Goal: Task Accomplishment & Management: Complete application form

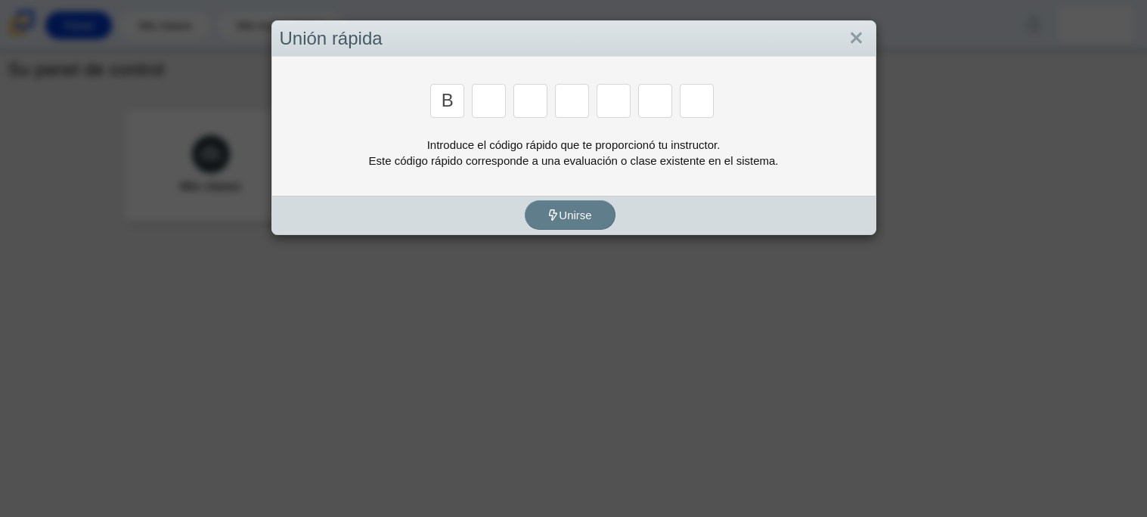
type input "b"
type input "m"
type input "3"
type input "5"
type input "3"
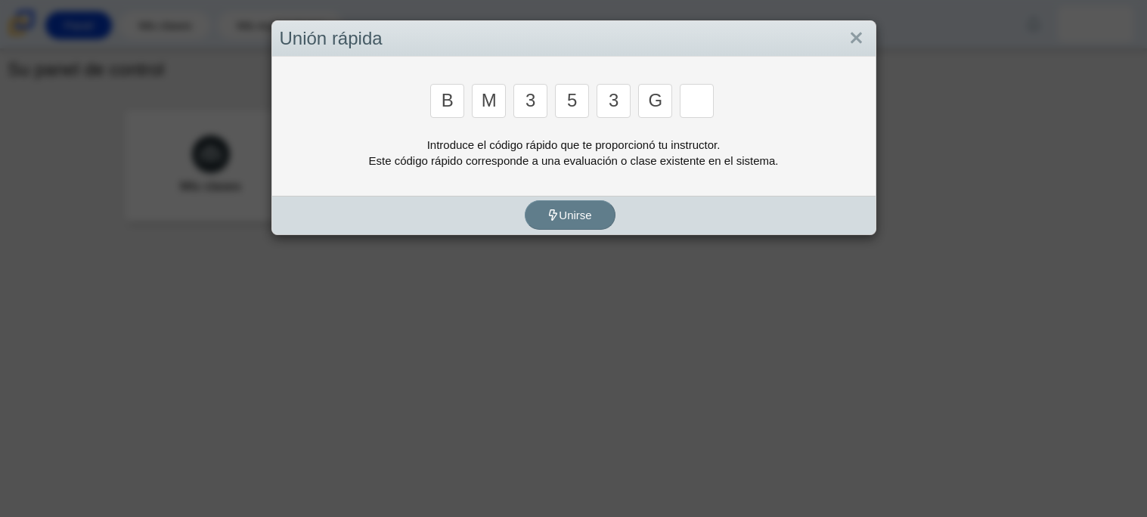
type input "g"
type input "b"
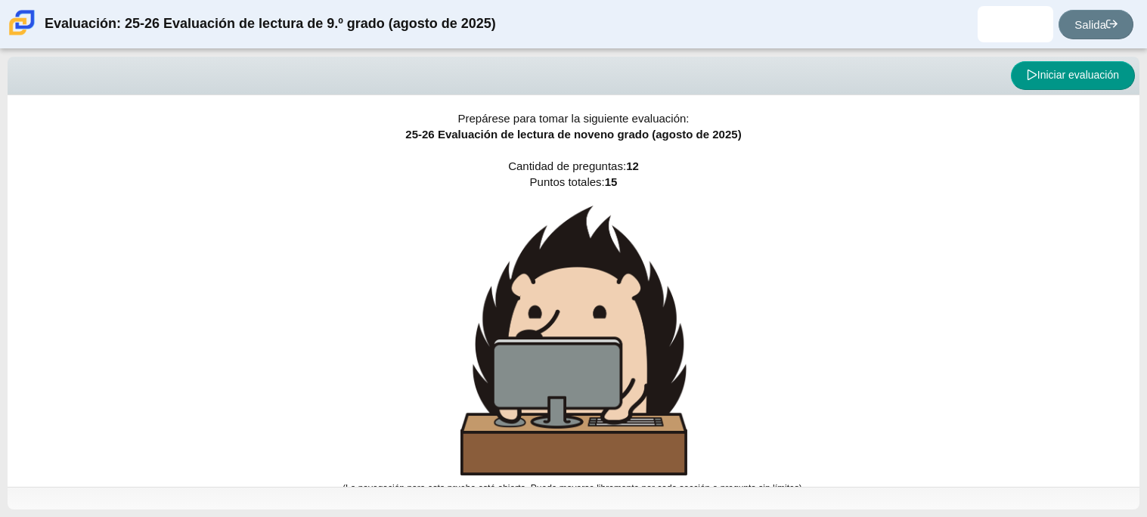
scroll to position [9, 0]
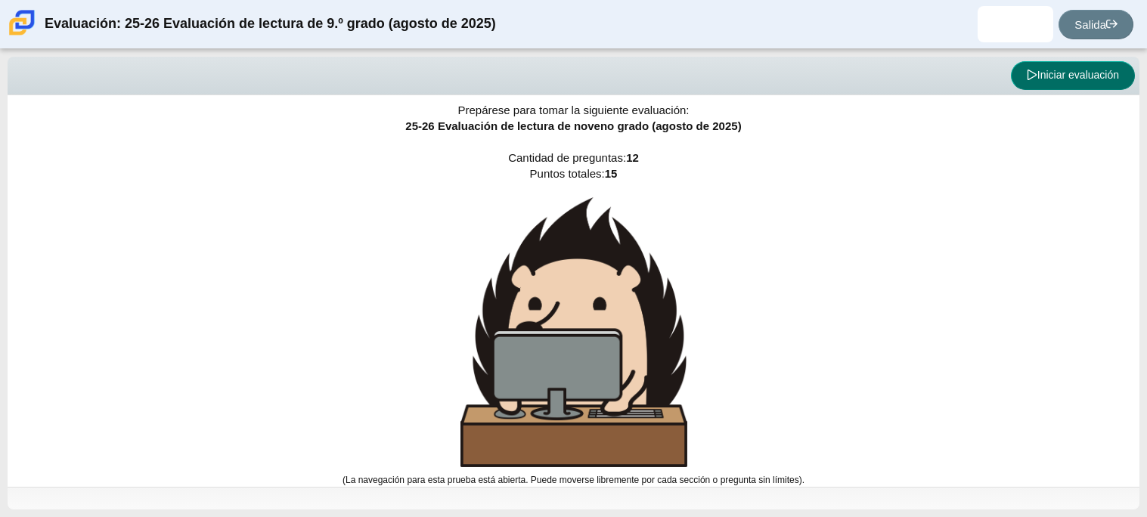
click at [1044, 86] on button "Iniciar evaluación" at bounding box center [1073, 75] width 124 height 29
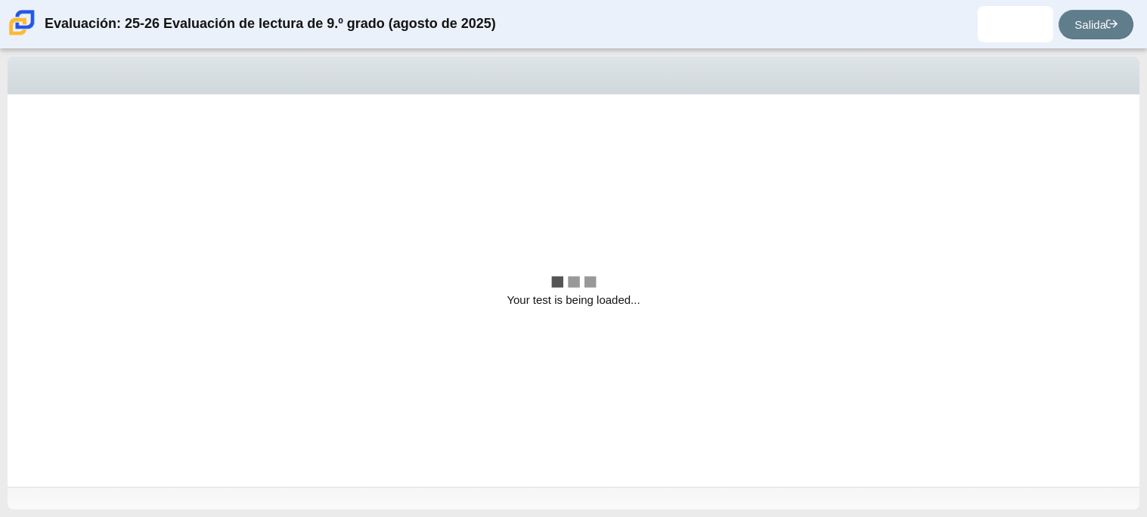
scroll to position [0, 0]
select select "ccc5b315-3c7c-471c-bf90-f22c8299c798"
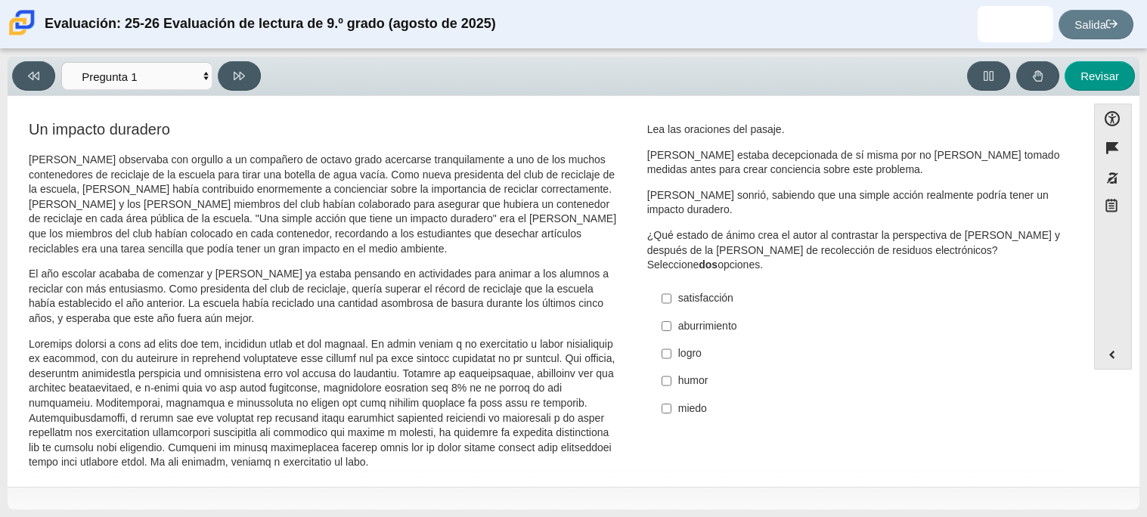
click at [712, 302] on font "satisfacción" at bounding box center [705, 298] width 55 height 14
click at [672, 302] on input "satisfacción satisfacción" at bounding box center [667, 298] width 10 height 27
checkbox input "true"
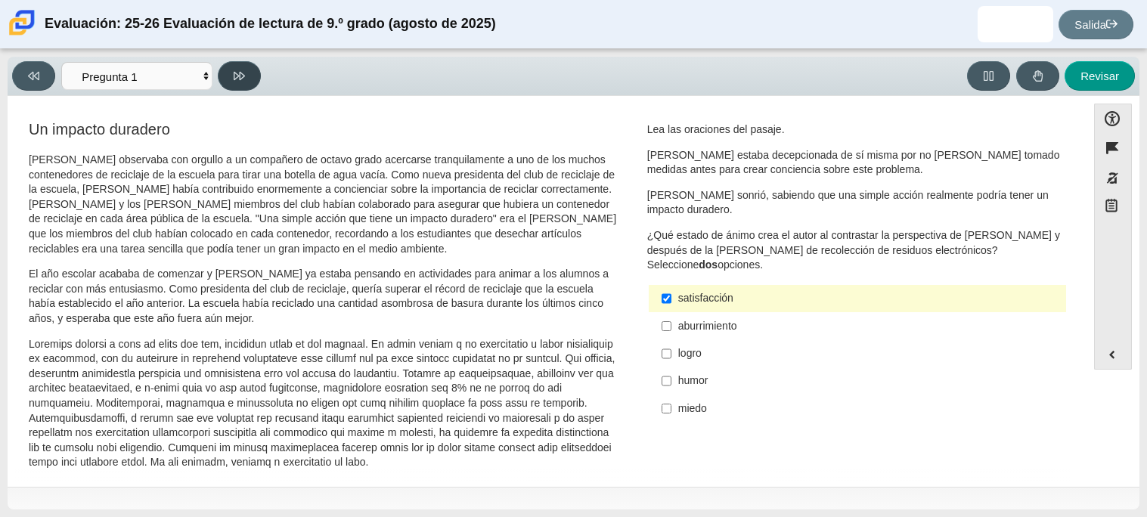
click at [228, 75] on button at bounding box center [239, 75] width 43 height 29
select select "0ff64528-ffd7-428d-b192-babfaadd44e8"
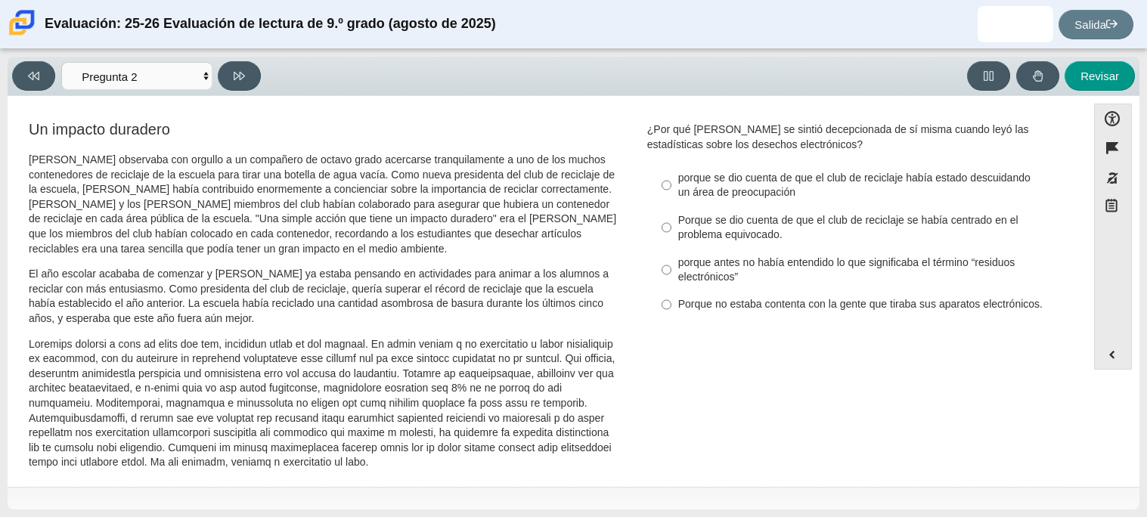
click at [725, 311] on font "Porque no estaba contenta con la gente que tiraba sus aparatos electrónicos." at bounding box center [860, 304] width 365 height 14
click at [672, 318] on input "Porque no estaba contenta con la gente que tiraba sus aparatos electrónicos. Po…" at bounding box center [667, 304] width 10 height 27
radio input "true"
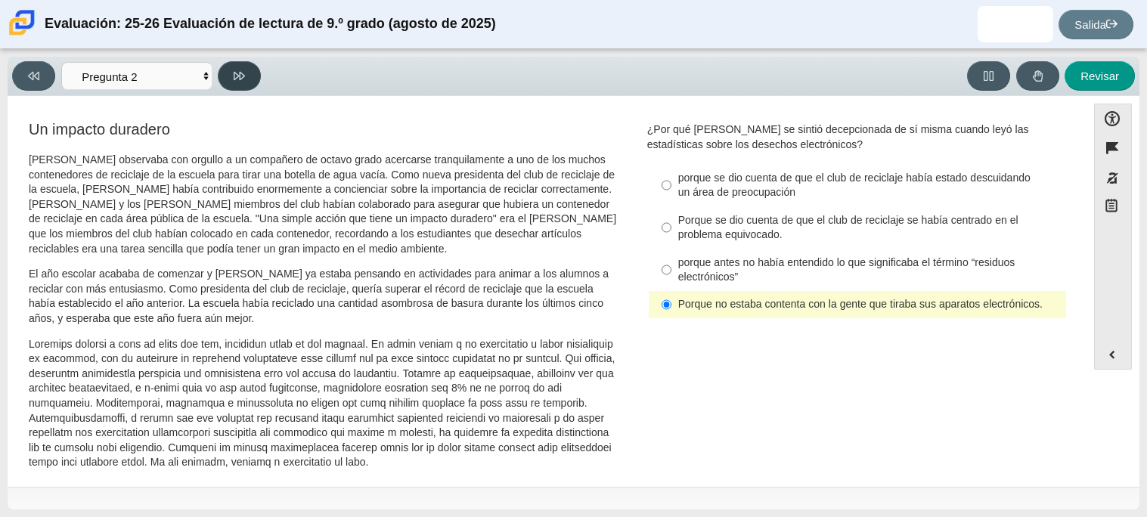
click at [228, 65] on button at bounding box center [239, 75] width 43 height 29
select select "7ce3d843-6974-4858-901c-1ff39630e843"
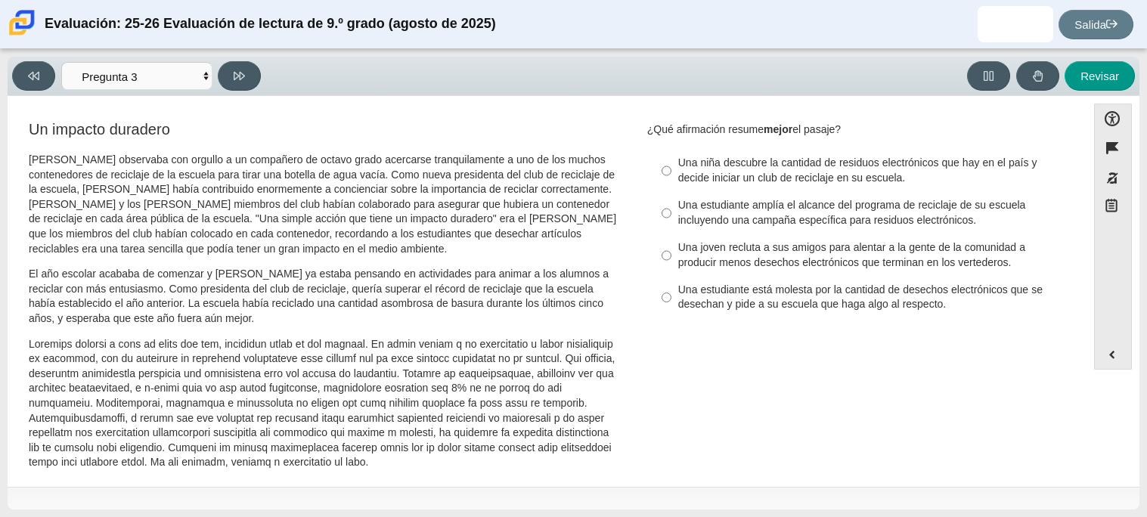
click at [715, 265] on font "Una joven recluta a sus amigos para alentar a la gente de la comunidad a produc…" at bounding box center [851, 254] width 347 height 29
click at [672, 265] on input "Una joven recluta a sus amigos para alentar a la gente de la comunidad a produc…" at bounding box center [667, 255] width 10 height 42
radio input "true"
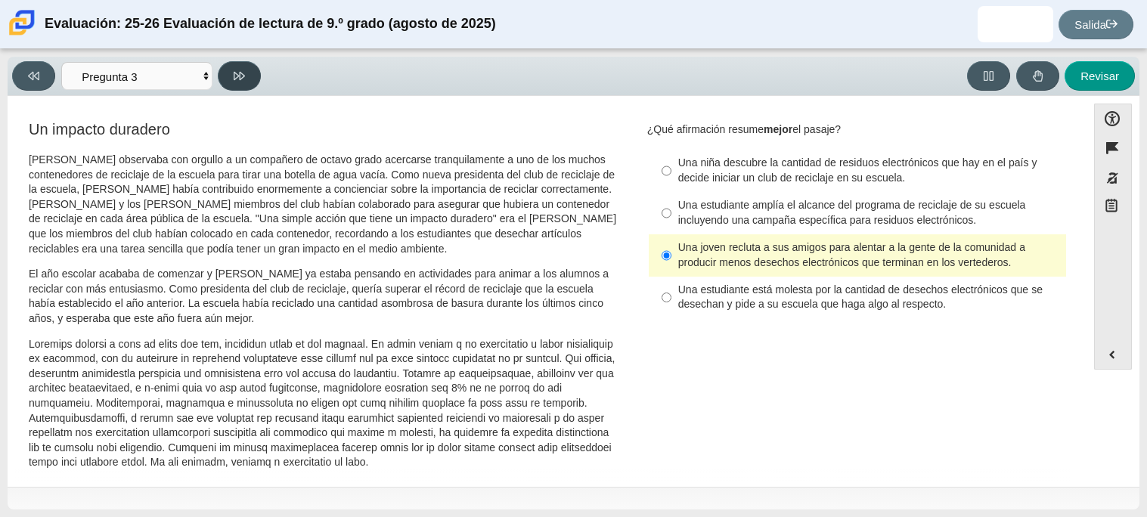
click at [244, 77] on icon at bounding box center [239, 75] width 11 height 11
select select "ca9ea0f1-49c5-4bd1-83b0-472c18652b42"
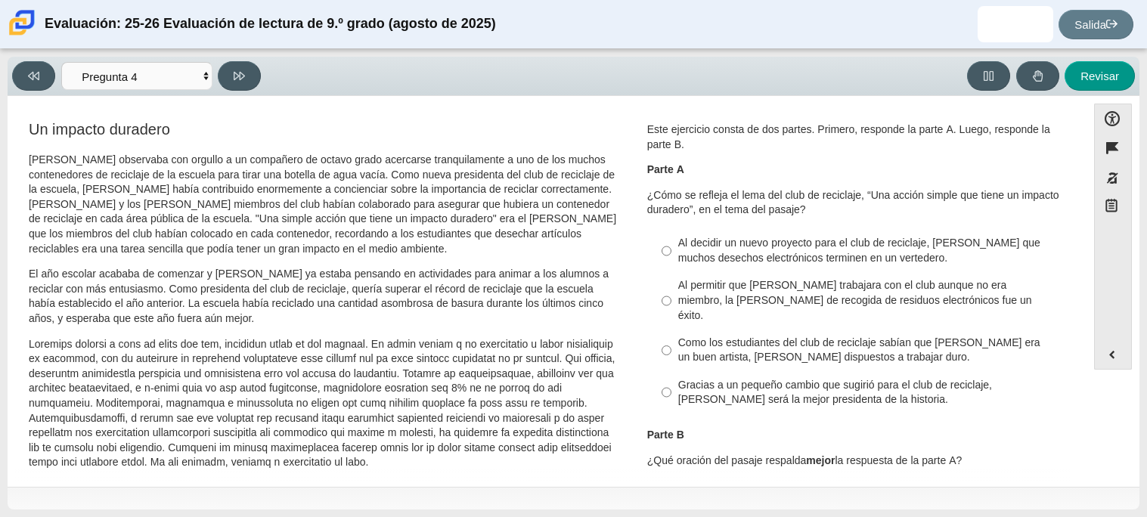
click at [706, 270] on label "Al decidir un nuevo proyecto para el club de reciclaje, [PERSON_NAME] que mucho…" at bounding box center [858, 251] width 415 height 42
click at [672, 270] on input "Al decidir un nuevo proyecto para el club de reciclaje, [PERSON_NAME] que mucho…" at bounding box center [667, 251] width 10 height 42
radio input "true"
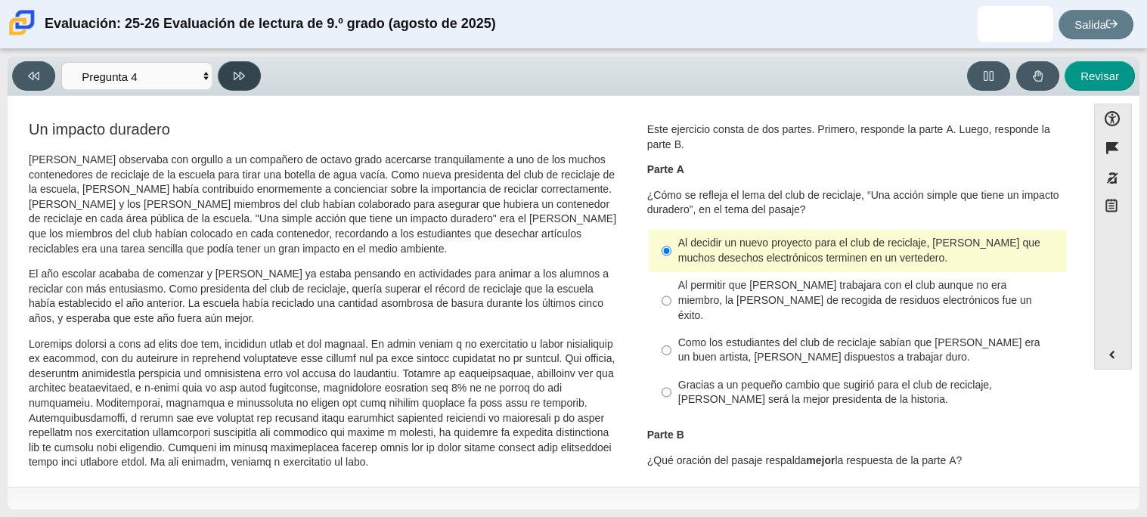
click at [231, 82] on button at bounding box center [239, 75] width 43 height 29
select select "e41f1a79-e29f-4095-8030-a53364015bed"
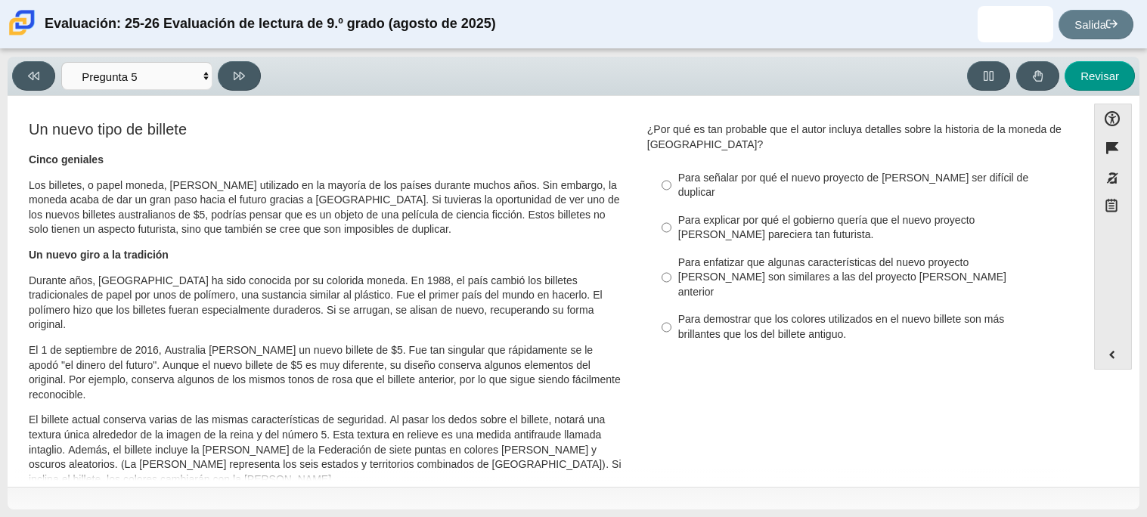
click at [694, 206] on label "Para explicar por qué el gobierno quería que el nuevo proyecto [PERSON_NAME] pa…" at bounding box center [858, 227] width 415 height 42
click at [672, 206] on input "Para explicar por qué el gobierno quería que el nuevo proyecto [PERSON_NAME] pa…" at bounding box center [667, 227] width 10 height 42
radio input "true"
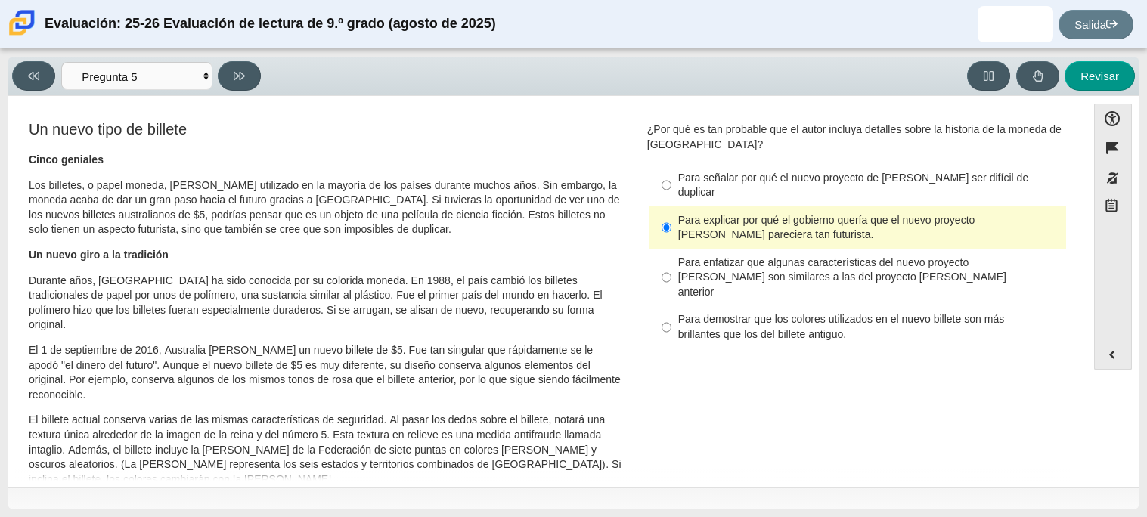
click at [694, 181] on font "Para señalar por qué el nuevo proyecto de [PERSON_NAME] ser difícil de duplicar" at bounding box center [853, 185] width 350 height 29
click at [672, 181] on input "Para señalar por qué el nuevo proyecto de [PERSON_NAME] ser difícil de duplicar…" at bounding box center [667, 185] width 10 height 42
radio input "true"
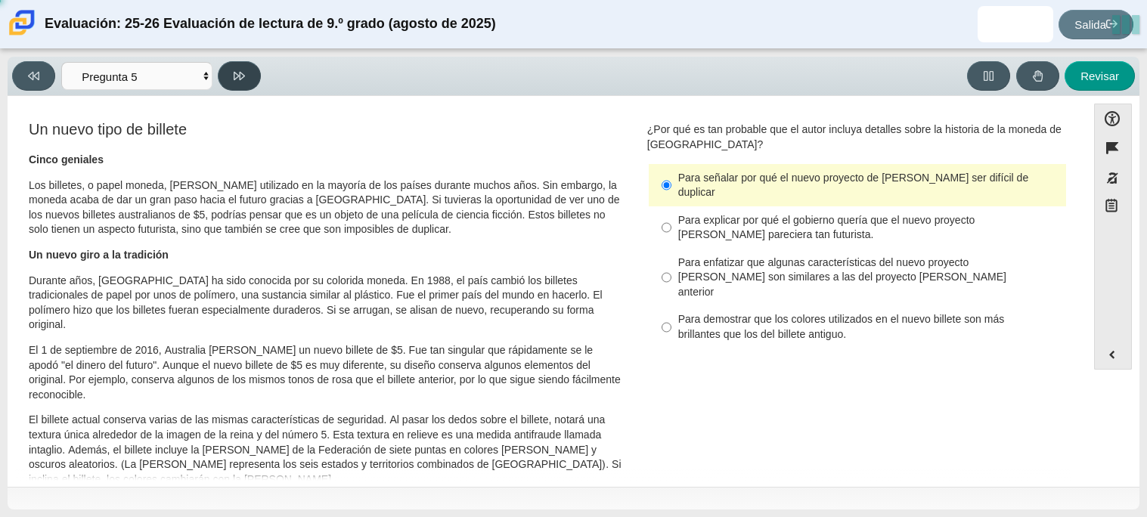
click at [234, 72] on icon at bounding box center [239, 76] width 11 height 8
select select "69146e31-7b3d-4a3e-9ce6-f30c24342ae0"
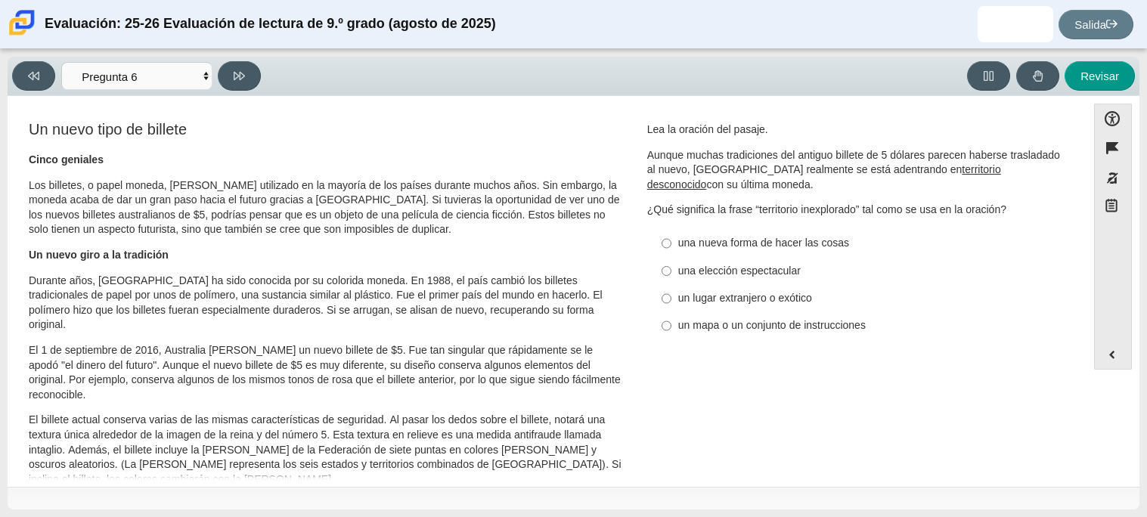
click at [696, 321] on font "un mapa o un conjunto de instrucciones" at bounding box center [772, 325] width 188 height 14
click at [672, 321] on input "un mapa o un conjunto de instrucciones un mapa o un conjunto de instrucciones" at bounding box center [667, 325] width 10 height 27
radio input "true"
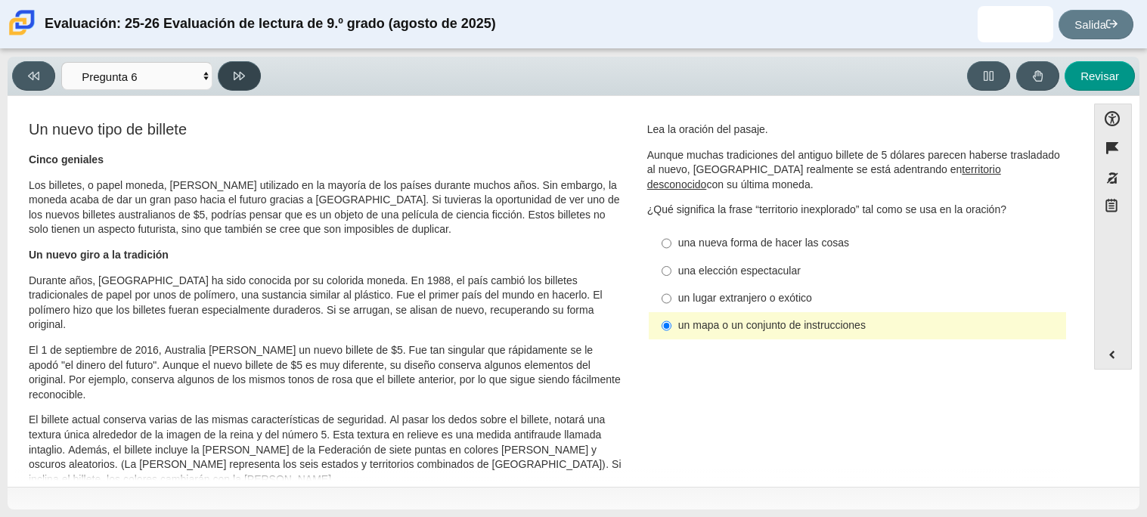
click at [250, 80] on button at bounding box center [239, 75] width 43 height 29
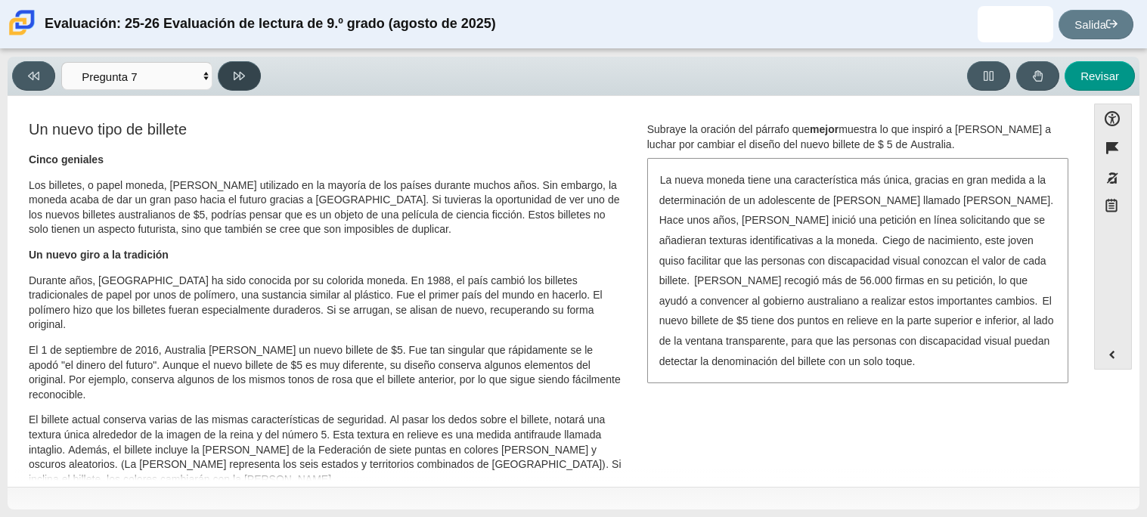
click at [247, 89] on button at bounding box center [239, 75] width 43 height 29
select select "ea8338c2-a6a3-418e-a305-2b963b54a290"
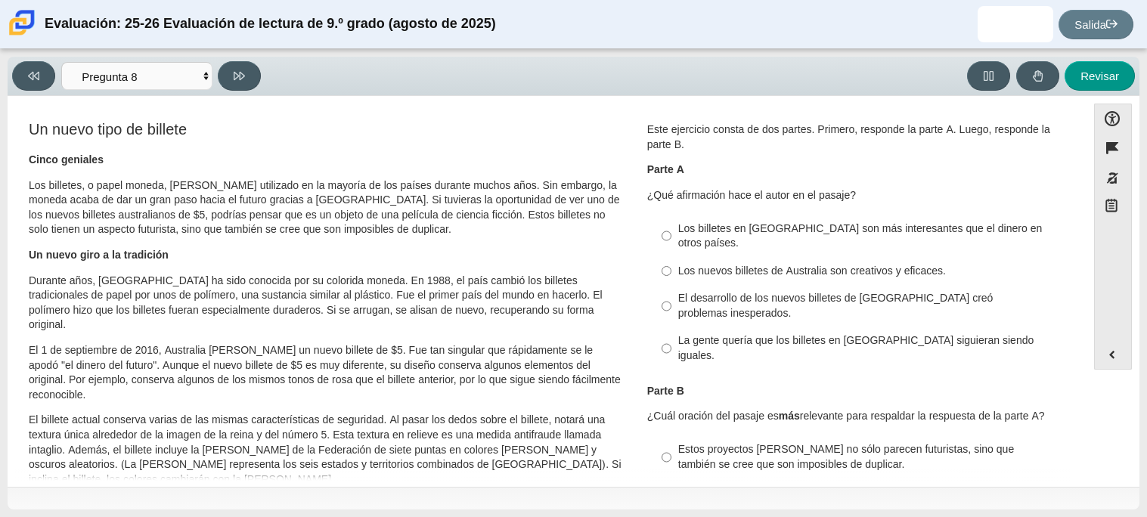
scroll to position [2, 0]
click at [789, 262] on font "Los nuevos billetes de Australia son creativos y eficaces." at bounding box center [812, 269] width 268 height 14
click at [672, 256] on input "Los nuevos billetes de Australia son creativos y eficaces. Los nuevos billetes …" at bounding box center [667, 269] width 10 height 27
radio input "true"
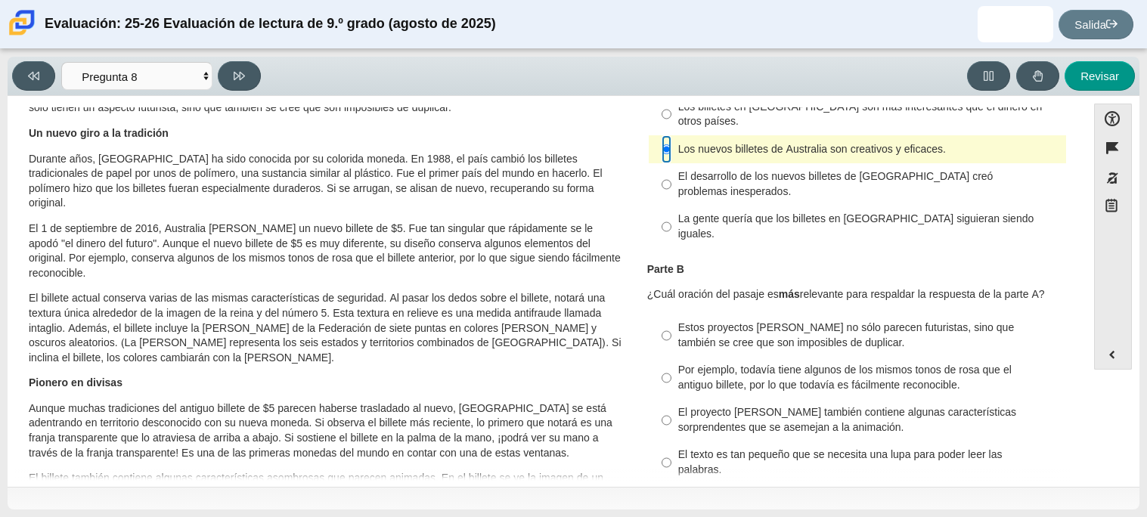
scroll to position [126, 0]
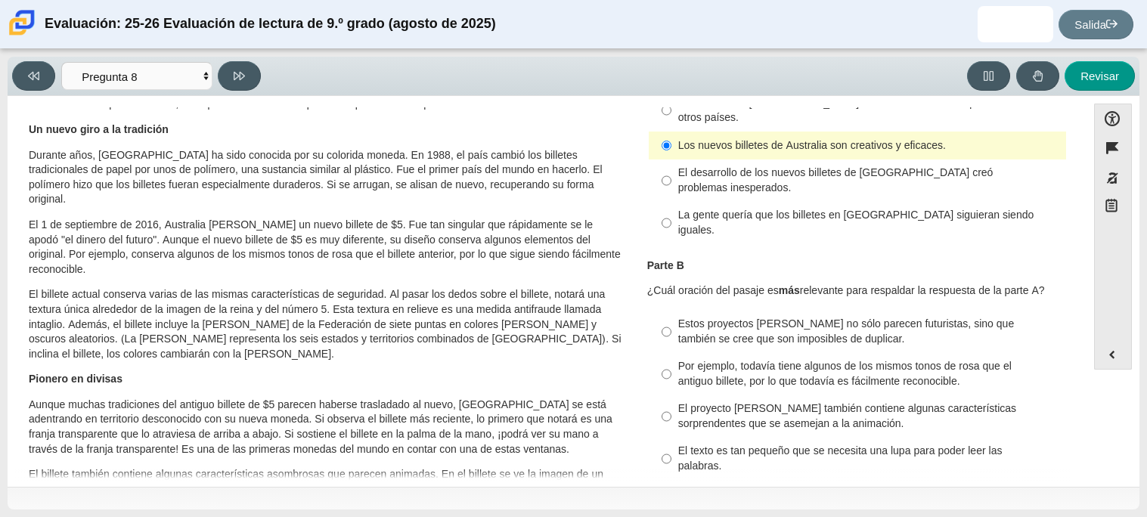
click at [809, 359] on font "Por ejemplo, todavía tiene algunos de los mismos tonos de rosa que el antiguo b…" at bounding box center [844, 373] width 333 height 29
click at [672, 353] on input "Por ejemplo, todavía tiene algunos de los mismos tonos de rosa que el antiguo b…" at bounding box center [667, 374] width 10 height 42
radio input "true"
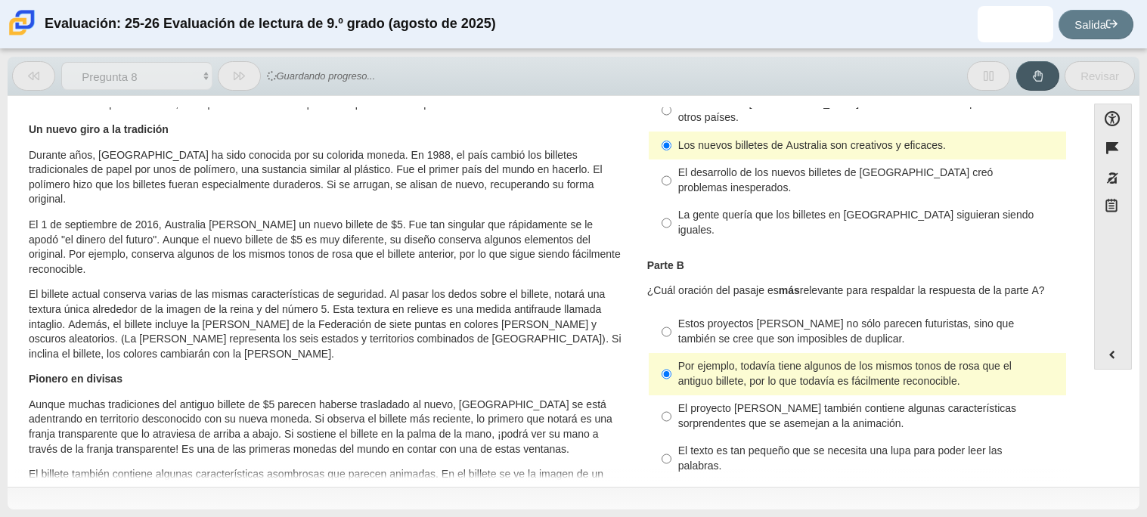
click at [824, 317] on div "Estos proyectos [PERSON_NAME] no sólo parecen futuristas, sino que también se c…" at bounding box center [869, 331] width 382 height 29
click at [672, 311] on input "Estos proyectos [PERSON_NAME] no sólo parecen futuristas, sino que también se c…" at bounding box center [667, 332] width 10 height 42
radio input "true"
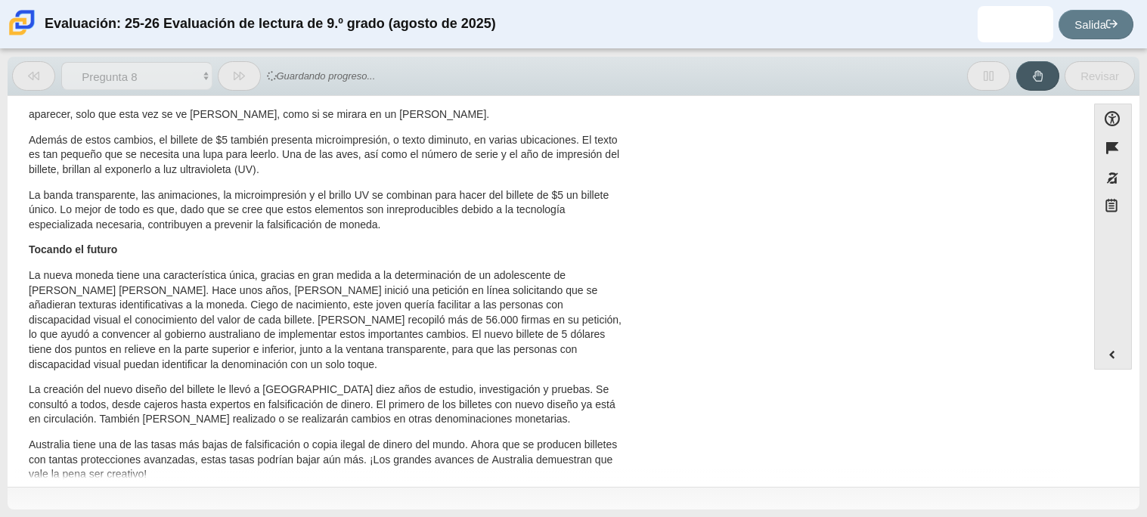
scroll to position [0, 0]
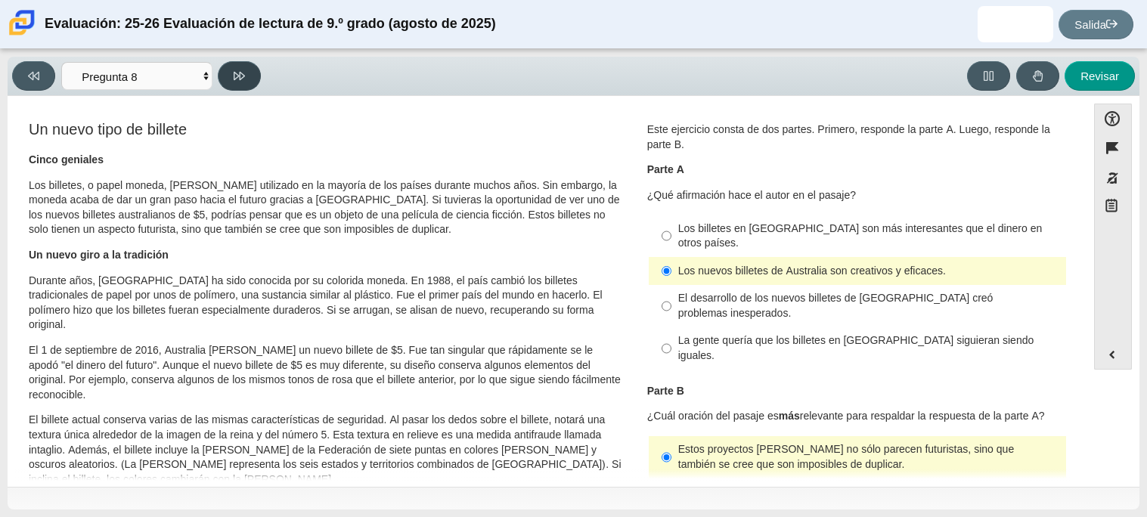
click at [232, 73] on button at bounding box center [239, 75] width 43 height 29
select select "89f058d6-b15c-4ef5-a4b3-fdaffb8868b6"
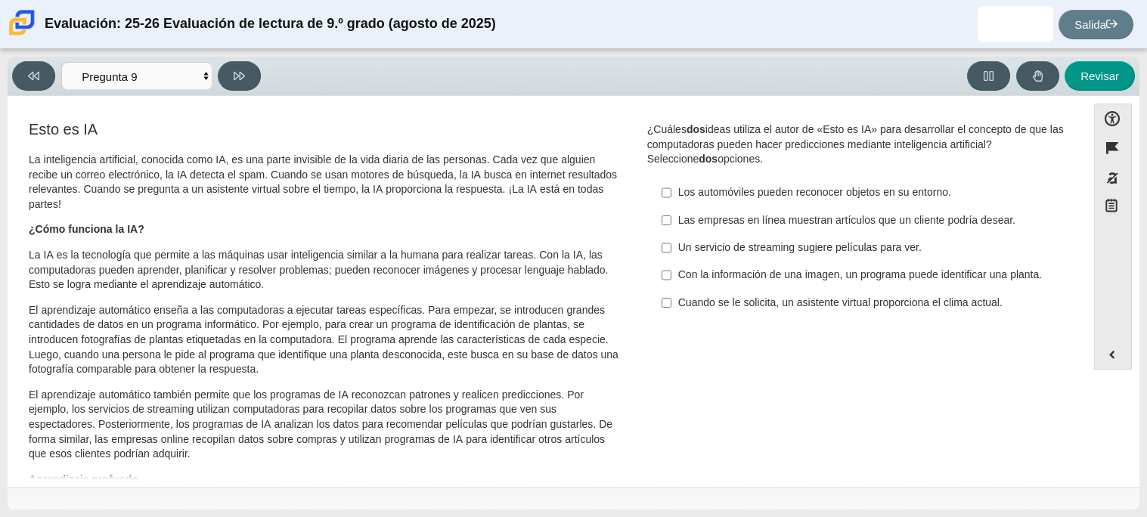
click at [721, 271] on font "Con la información de una imagen, un programa puede identificar una planta." at bounding box center [860, 275] width 364 height 14
click at [672, 271] on input "Con la información de una imagen, un programa puede identificar una planta. Con…" at bounding box center [667, 275] width 10 height 27
checkbox input "true"
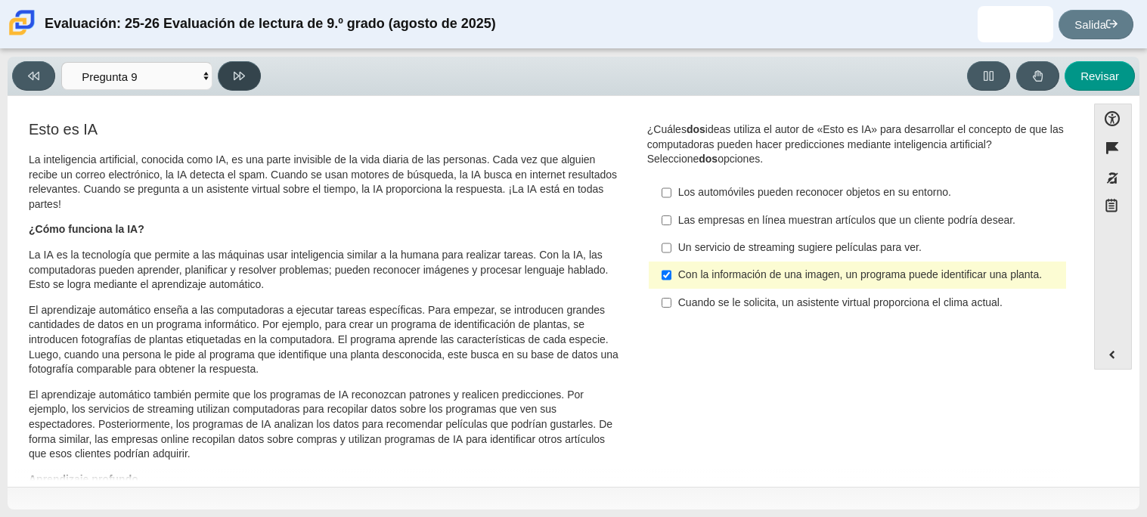
click at [256, 73] on button at bounding box center [239, 75] width 43 height 29
select select "cdf3c14e-a918-44d1-9b63-3db0fa81641e"
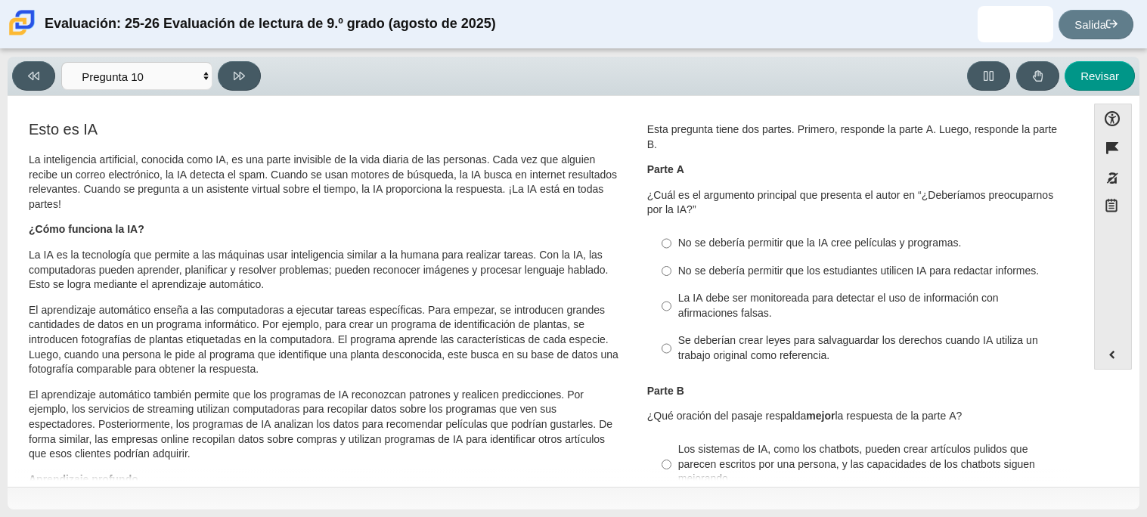
click at [709, 343] on font "Se deberían crear leyes para salvaguardar los derechos cuando IA utiliza un tra…" at bounding box center [858, 347] width 360 height 29
click at [672, 343] on input "Se deberían crear leyes para salvaguardar los derechos cuando IA utiliza un tra…" at bounding box center [667, 348] width 10 height 42
radio input "true"
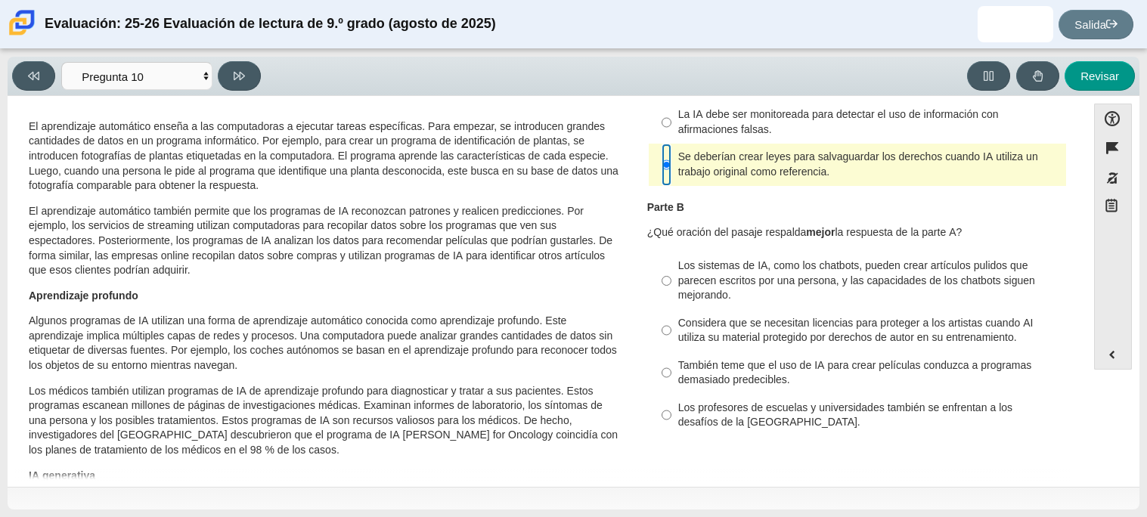
scroll to position [181, 0]
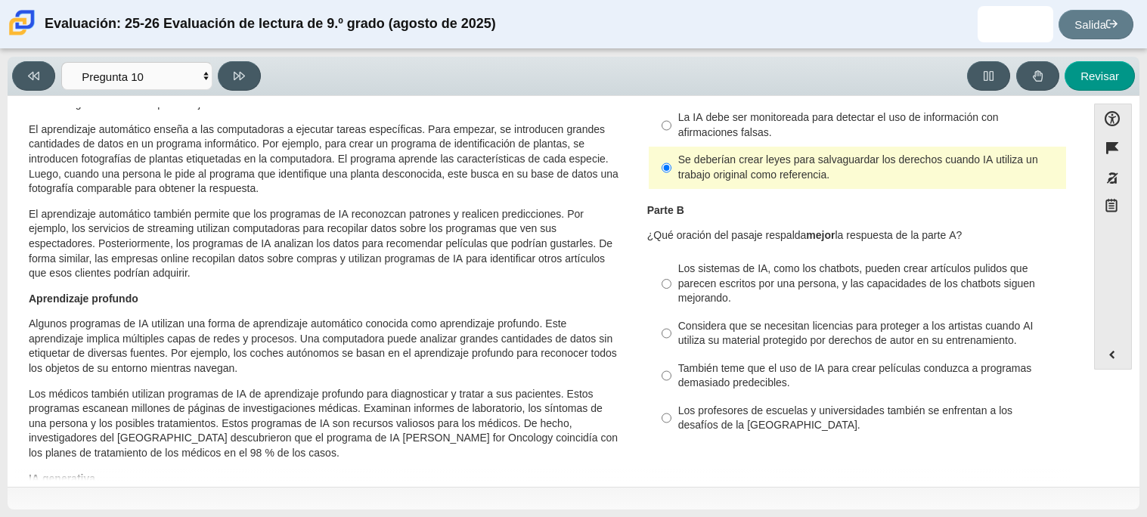
click at [715, 297] on font "Los sistemas de IA, como los chatbots, pueden crear artículos pulidos que parec…" at bounding box center [856, 283] width 357 height 43
click at [672, 297] on input "Los sistemas de IA, como los chatbots, pueden crear artículos pulidos que parec…" at bounding box center [667, 284] width 10 height 57
radio input "true"
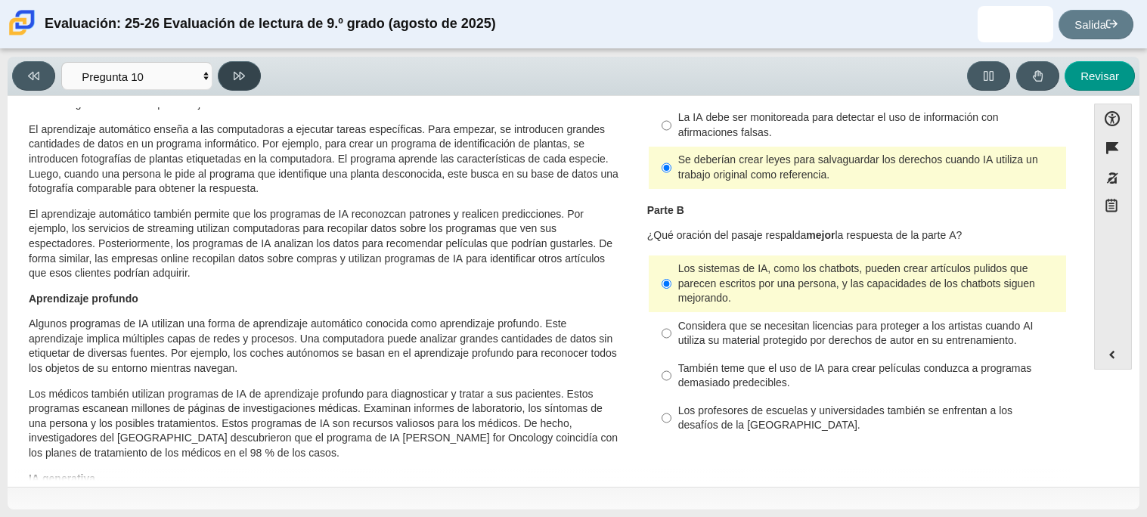
click at [248, 83] on button at bounding box center [239, 75] width 43 height 29
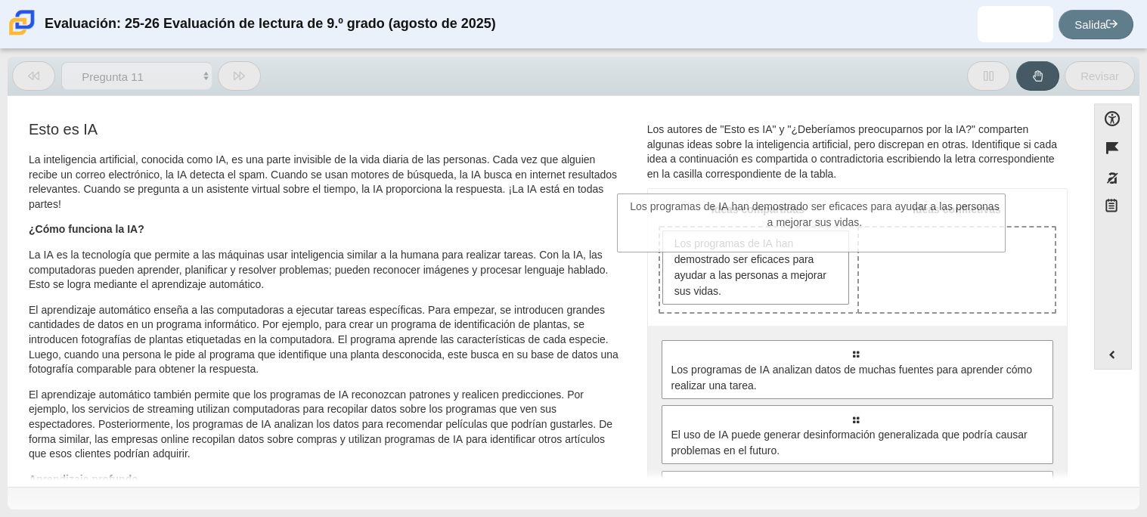
drag, startPoint x: 774, startPoint y: 324, endPoint x: 734, endPoint y: 221, distance: 111.1
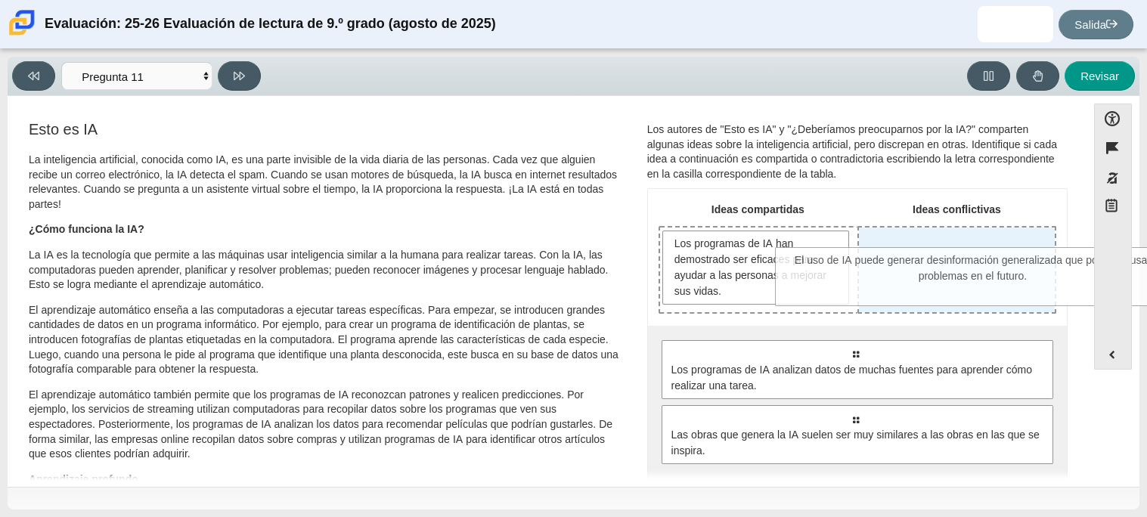
drag, startPoint x: 849, startPoint y: 448, endPoint x: 967, endPoint y: 291, distance: 196.6
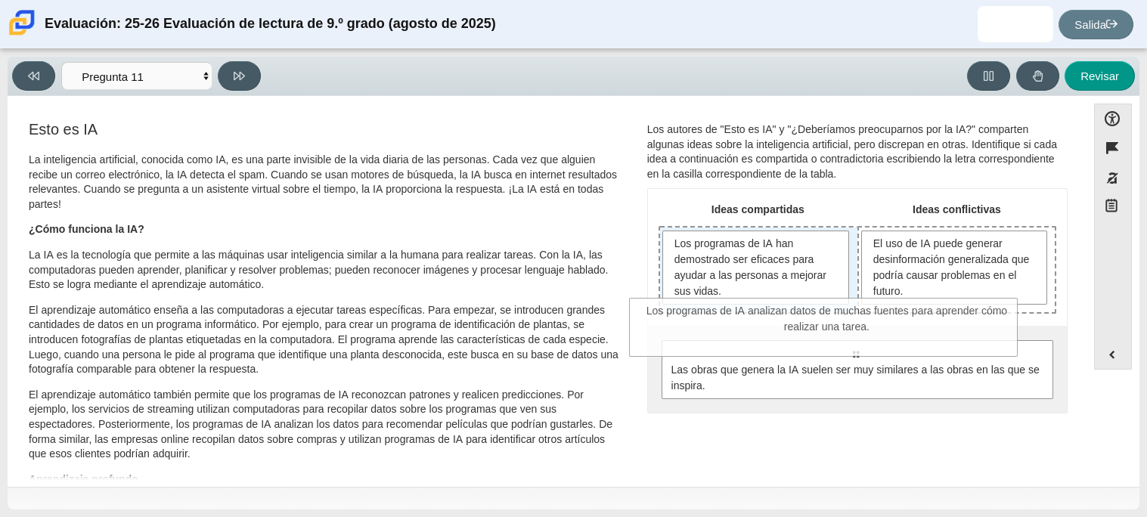
drag, startPoint x: 818, startPoint y: 346, endPoint x: 790, endPoint y: 305, distance: 50.6
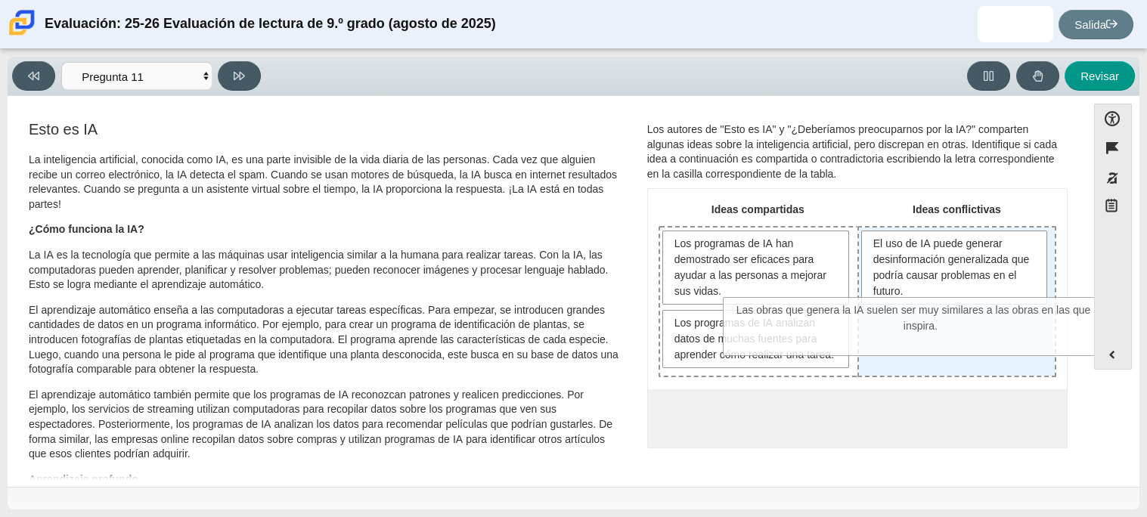
drag, startPoint x: 839, startPoint y: 427, endPoint x: 905, endPoint y: 321, distance: 124.0
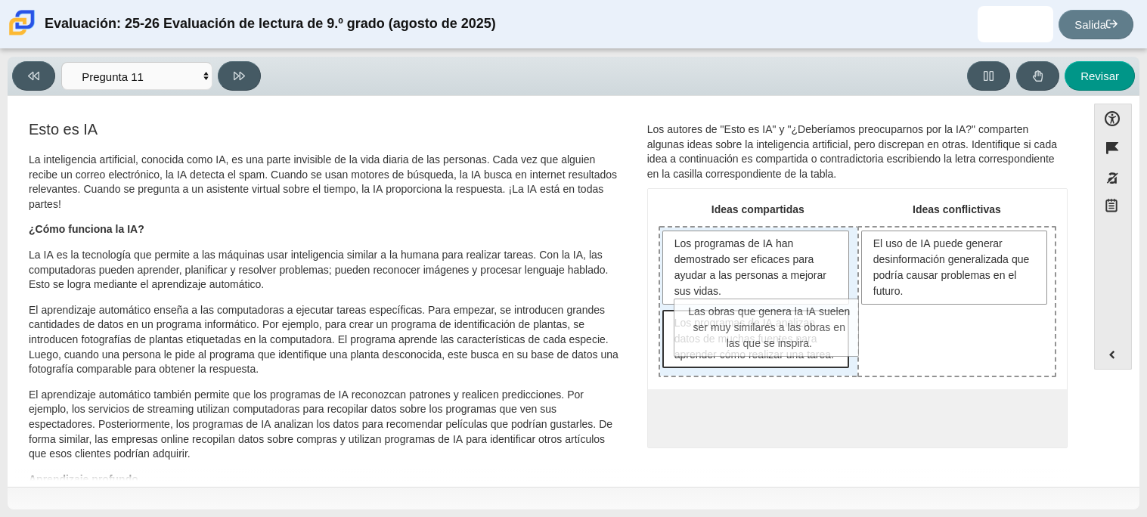
drag, startPoint x: 971, startPoint y: 358, endPoint x: 790, endPoint y: 349, distance: 181.7
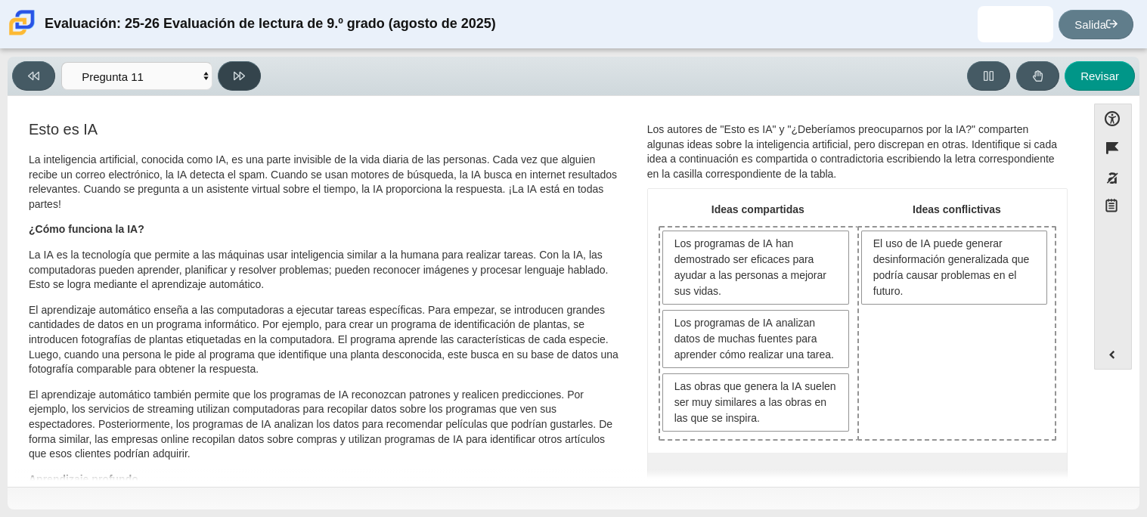
click at [244, 85] on button at bounding box center [239, 75] width 43 height 29
select select "c3effed4-44ce-4a19-bd96-1787f34e9b4c"
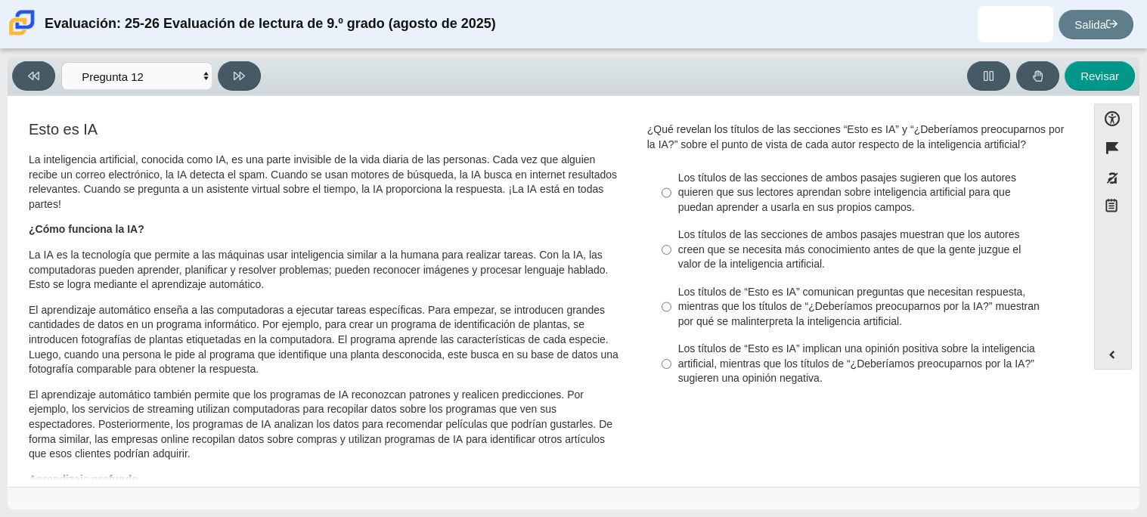
click at [678, 348] on font "Los títulos de “Esto es IA” implican una opinión positiva sobre la inteligencia…" at bounding box center [856, 363] width 357 height 43
click at [672, 348] on input "Los títulos de “Esto es IA” implican una opinión positiva sobre la inteligencia…" at bounding box center [667, 364] width 10 height 57
radio input "true"
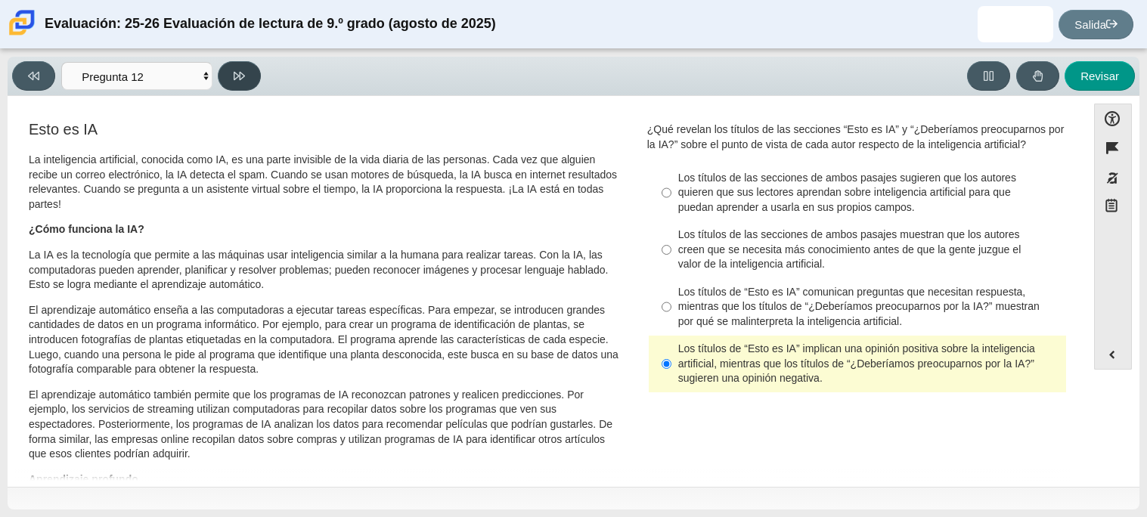
click at [234, 72] on icon at bounding box center [239, 76] width 11 height 8
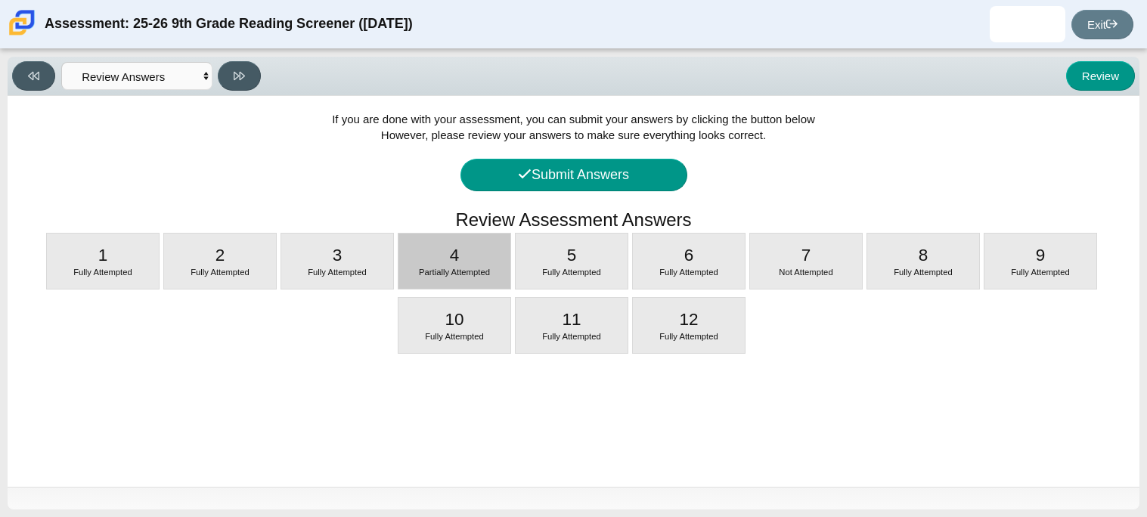
click at [467, 234] on div "4 Partially Attempted" at bounding box center [455, 261] width 112 height 55
select select "ca9ea0f1-49c5-4bd1-83b0-472c18652b42"
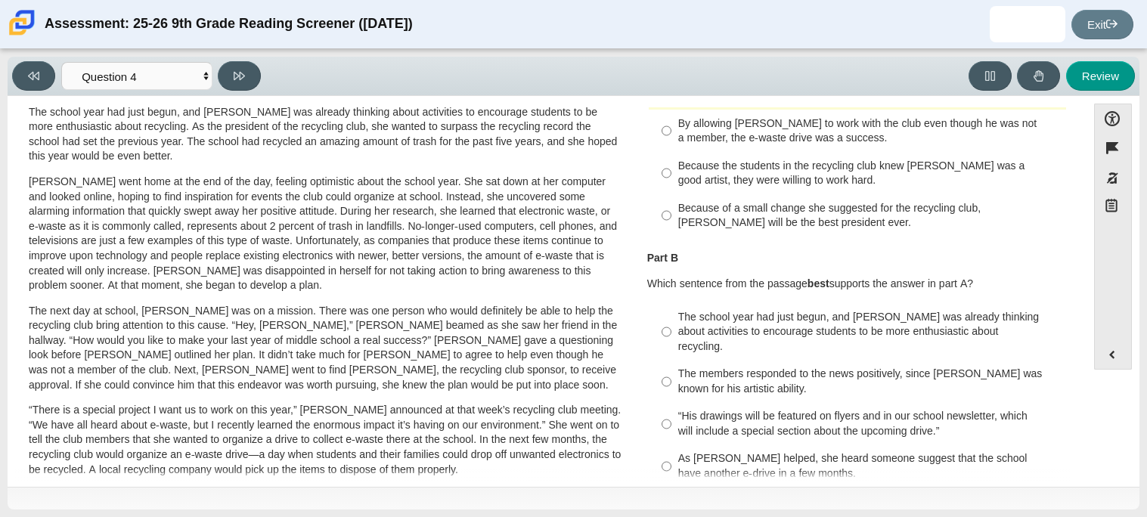
scroll to position [150, 0]
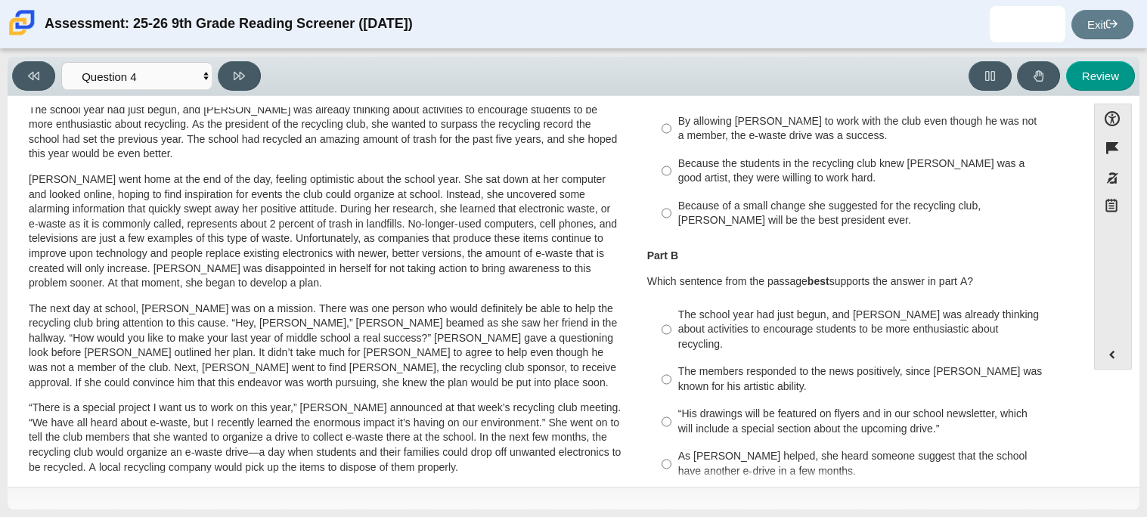
click at [729, 343] on label "The school year had just begun, and [PERSON_NAME] was already thinking about ac…" at bounding box center [858, 329] width 415 height 57
click at [672, 343] on input "The school year had just begun, and [PERSON_NAME] was already thinking about ac…" at bounding box center [667, 329] width 10 height 57
radio input "true"
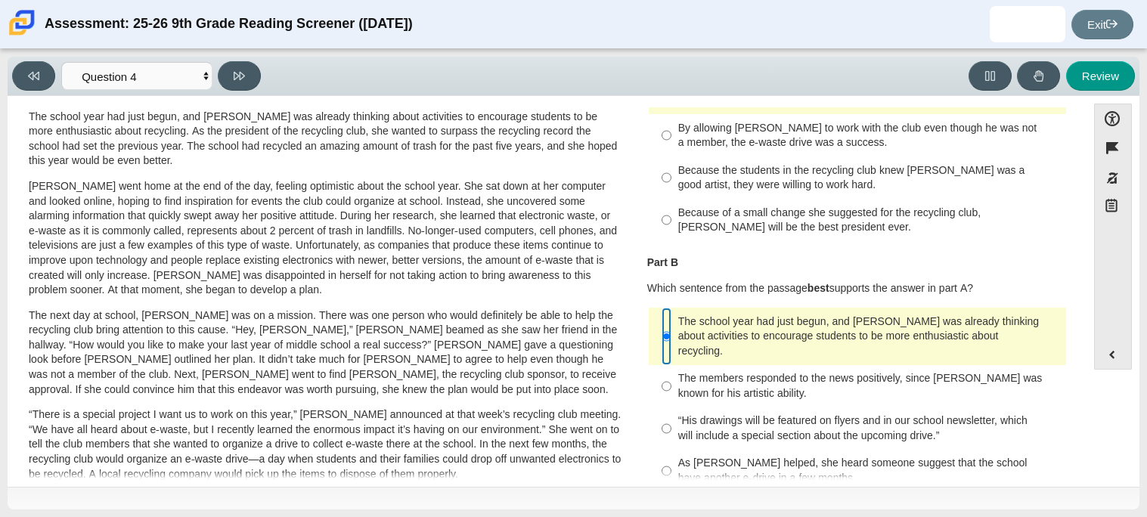
scroll to position [0, 0]
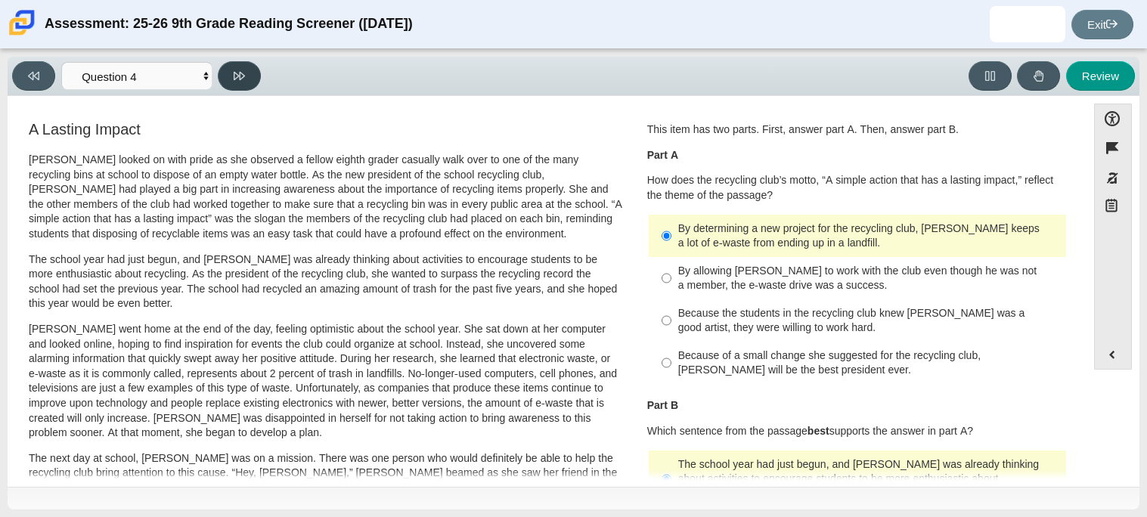
click at [246, 84] on button at bounding box center [239, 75] width 43 height 29
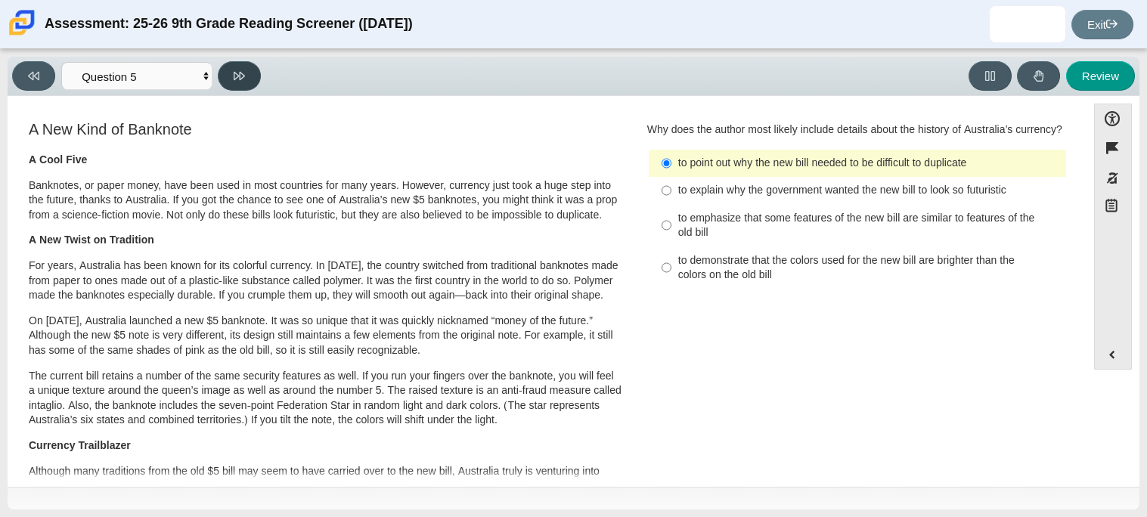
click at [228, 78] on button at bounding box center [239, 75] width 43 height 29
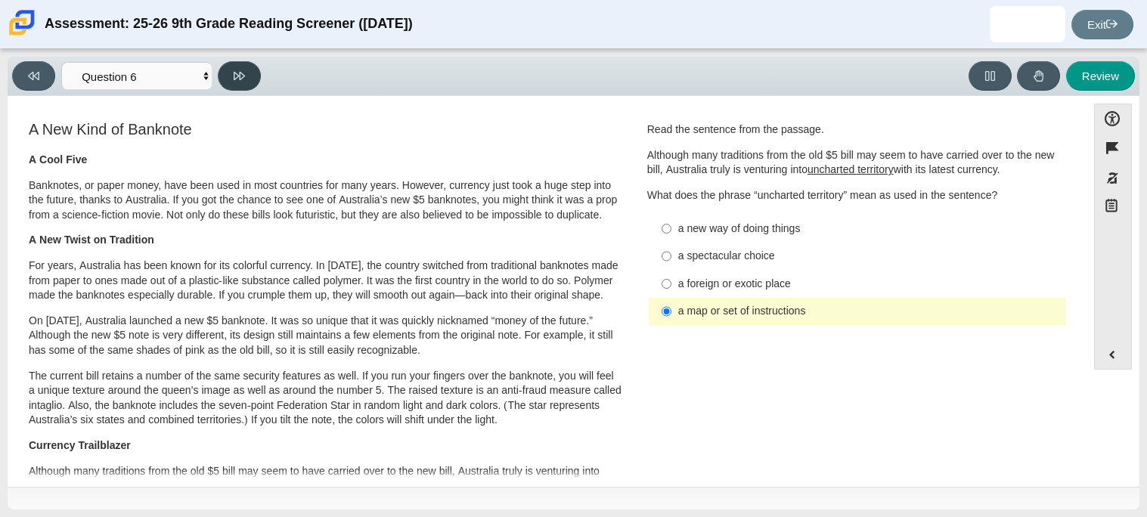
click at [228, 78] on button at bounding box center [239, 75] width 43 height 29
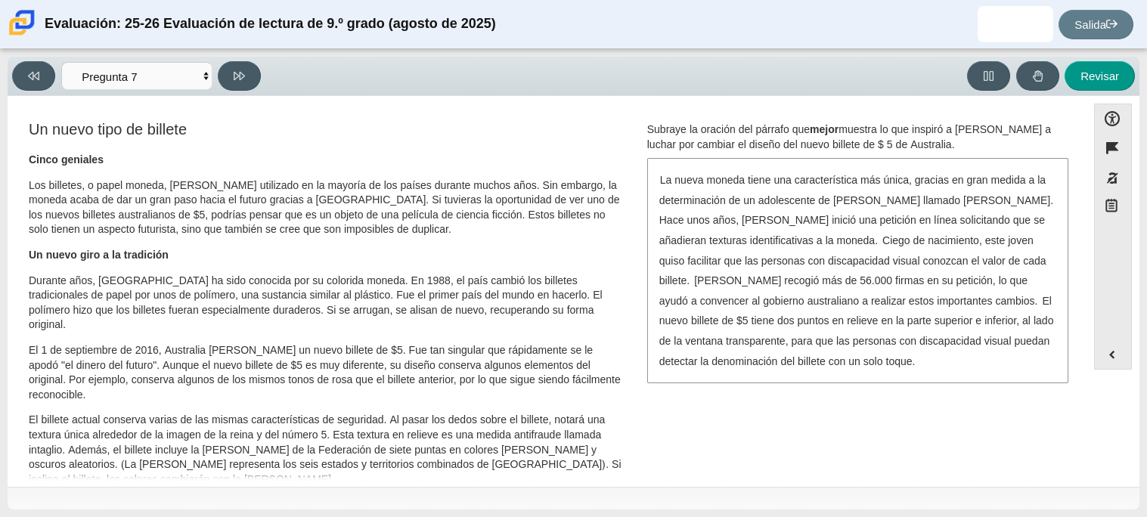
scroll to position [210, 0]
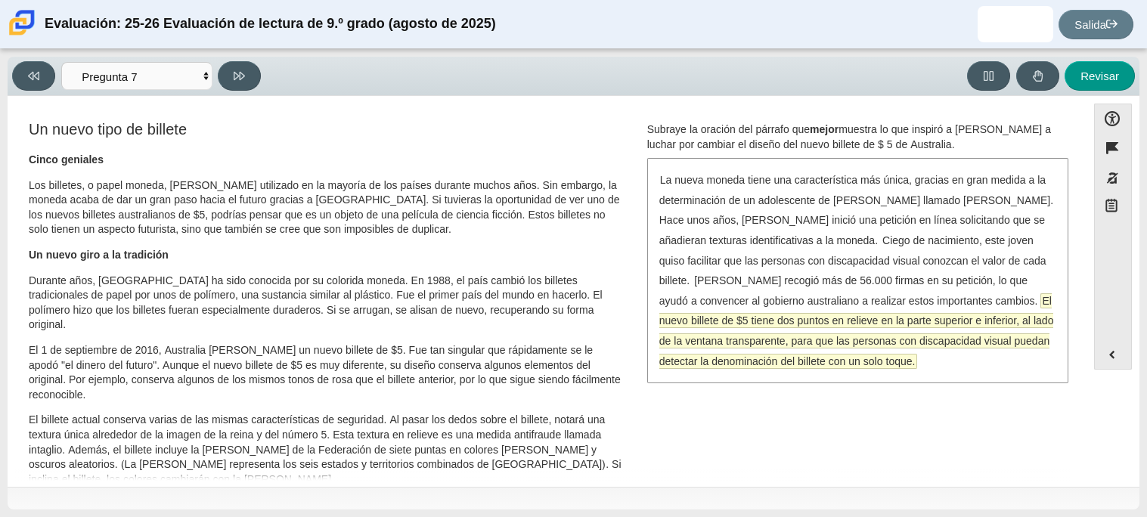
click at [708, 321] on font "El nuevo billete de $5 tiene dos puntos en relieve en la parte superior e infer…" at bounding box center [856, 331] width 395 height 74
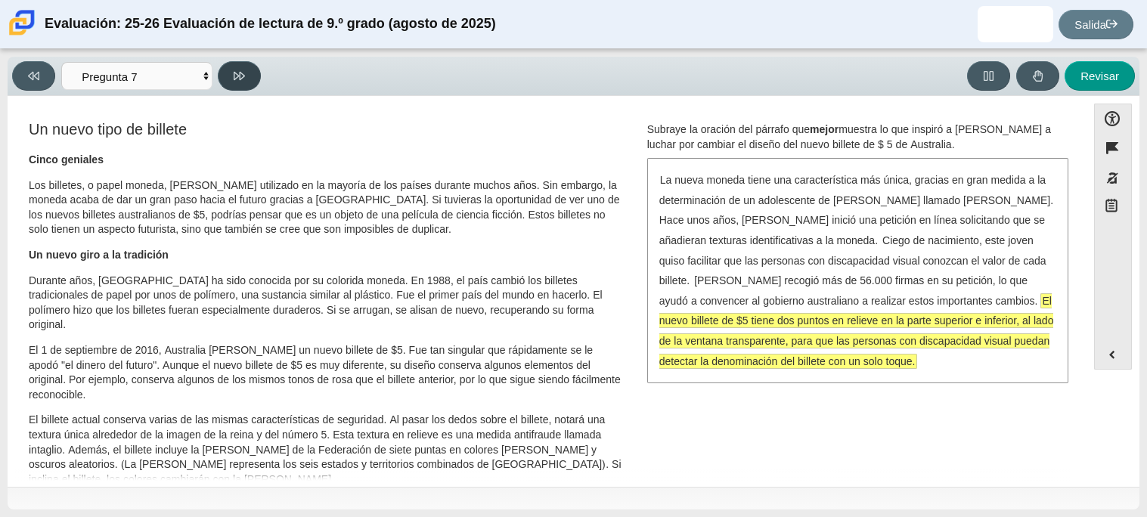
click at [228, 82] on button at bounding box center [239, 75] width 43 height 29
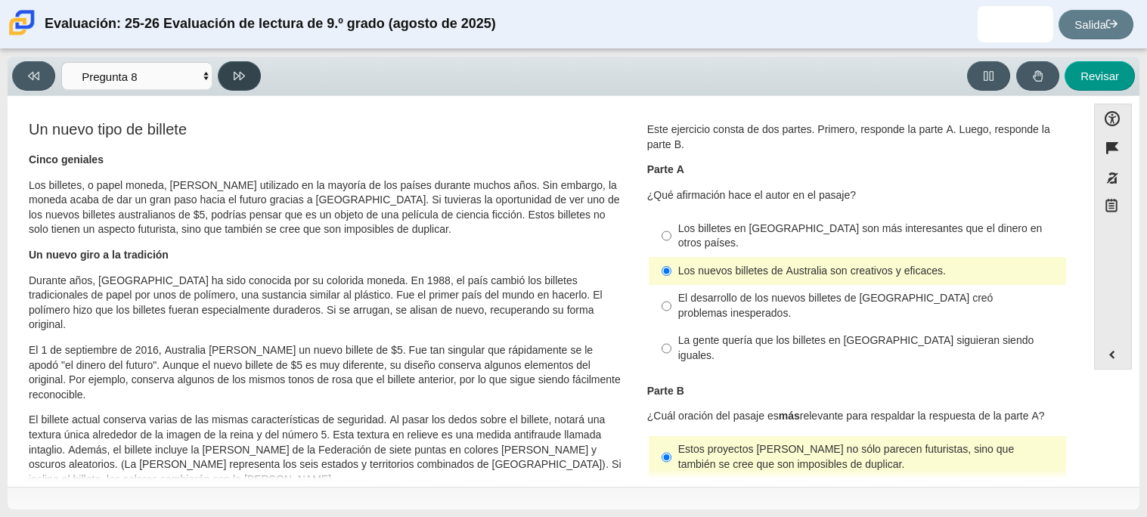
click at [228, 82] on button at bounding box center [239, 75] width 43 height 29
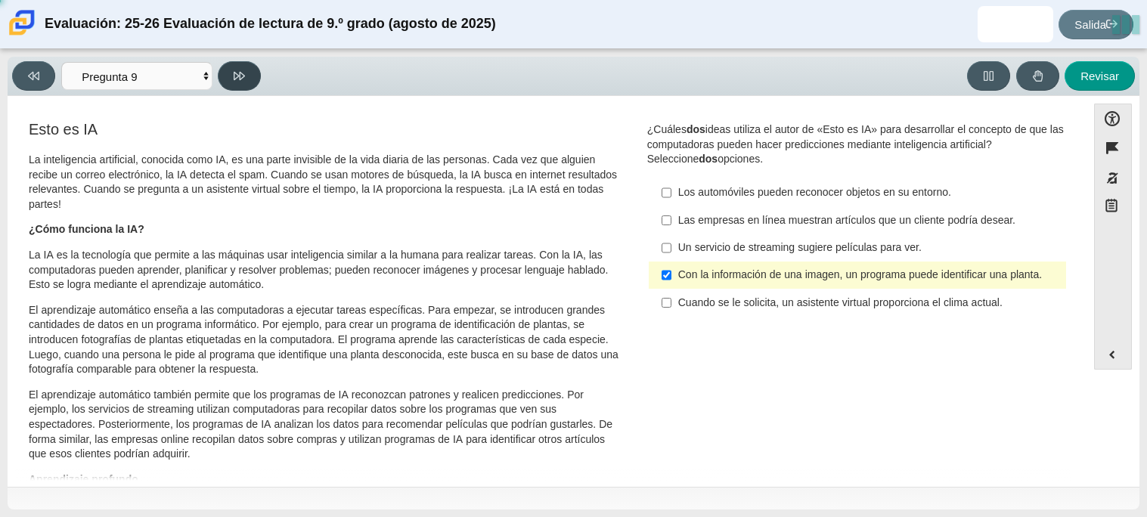
click at [228, 82] on button at bounding box center [239, 75] width 43 height 29
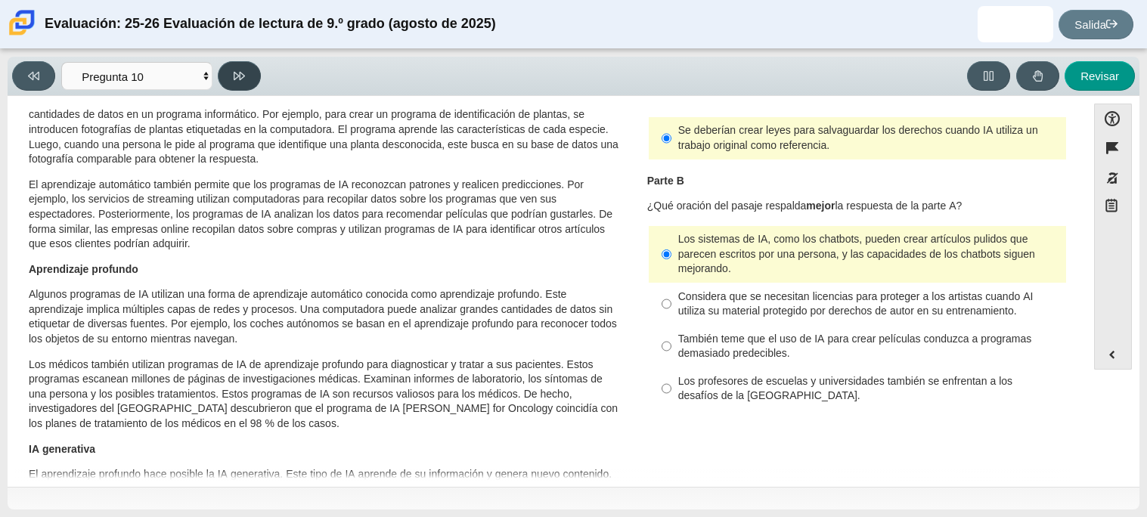
click at [228, 82] on button at bounding box center [239, 75] width 43 height 29
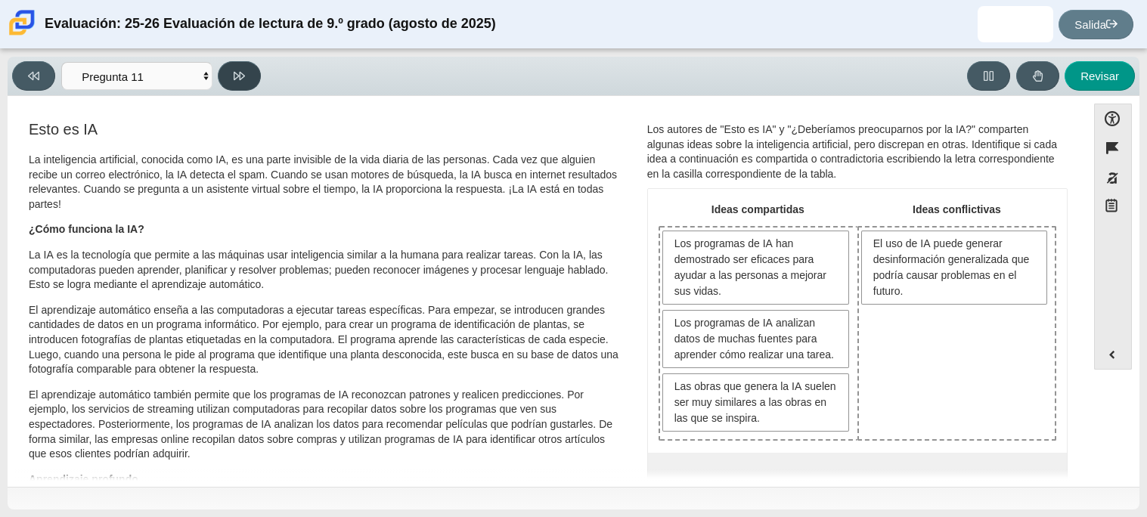
click at [228, 82] on button at bounding box center [239, 75] width 43 height 29
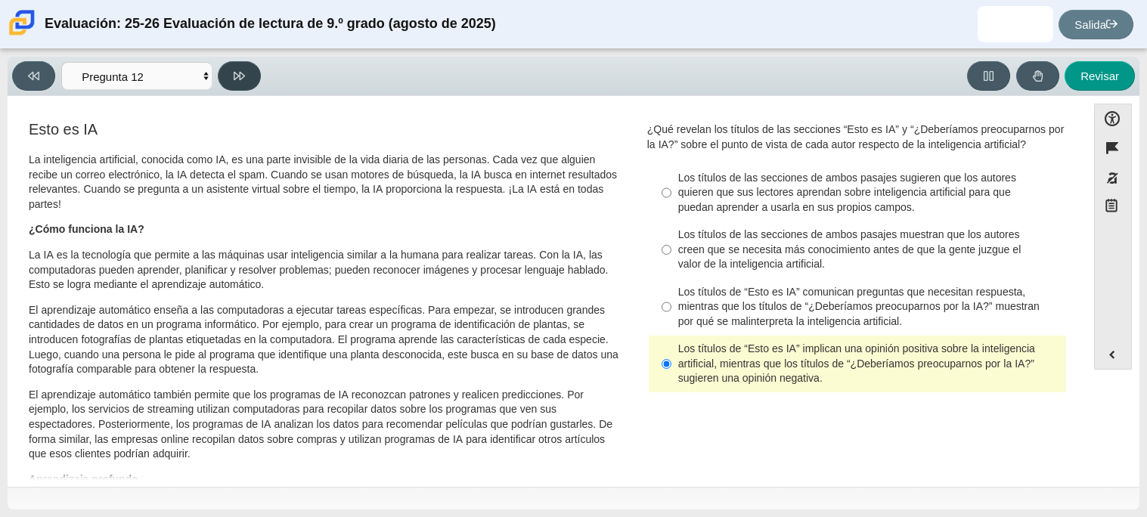
click at [228, 82] on button at bounding box center [239, 75] width 43 height 29
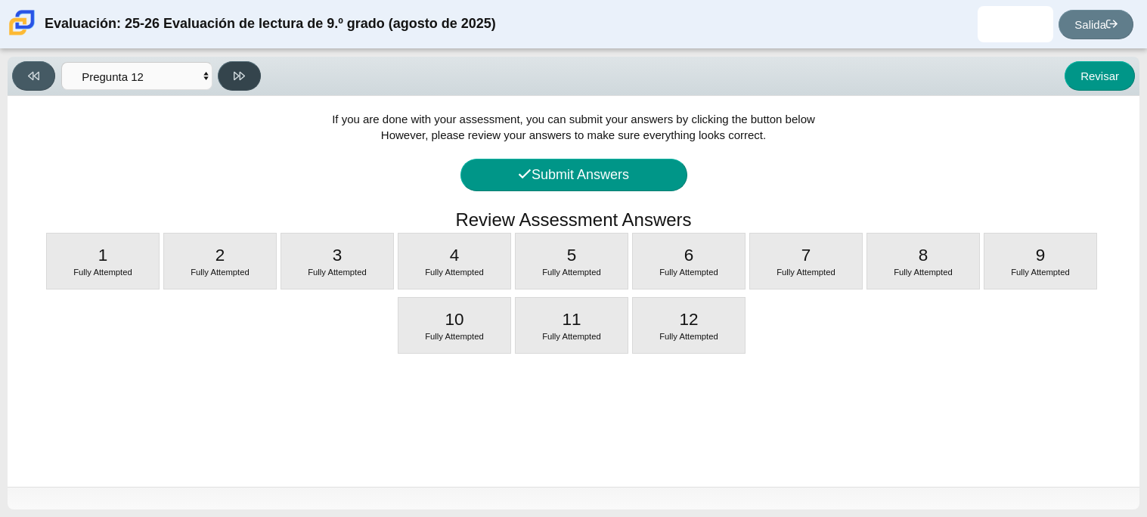
select select "review"
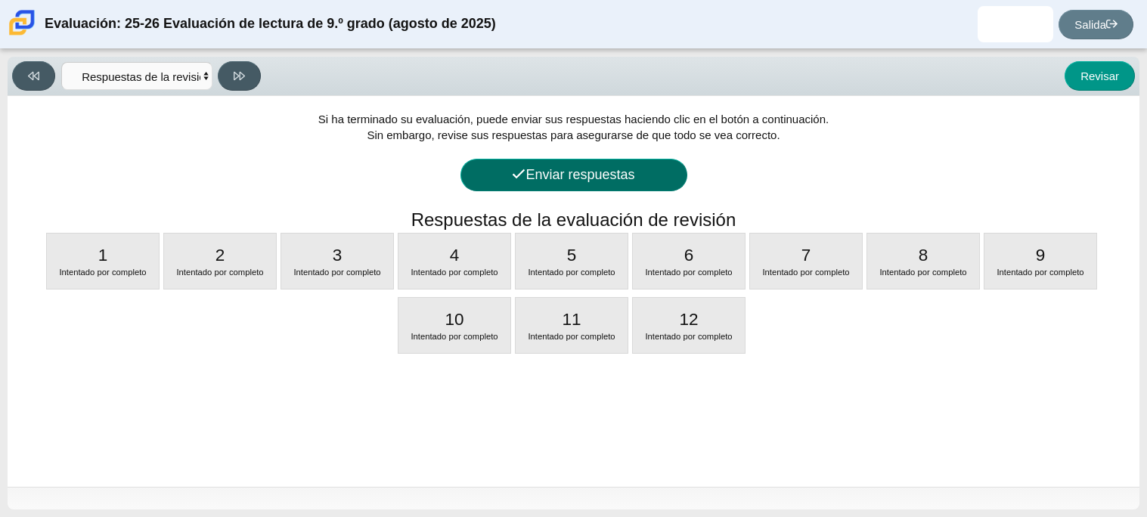
click at [517, 179] on icon at bounding box center [519, 174] width 14 height 14
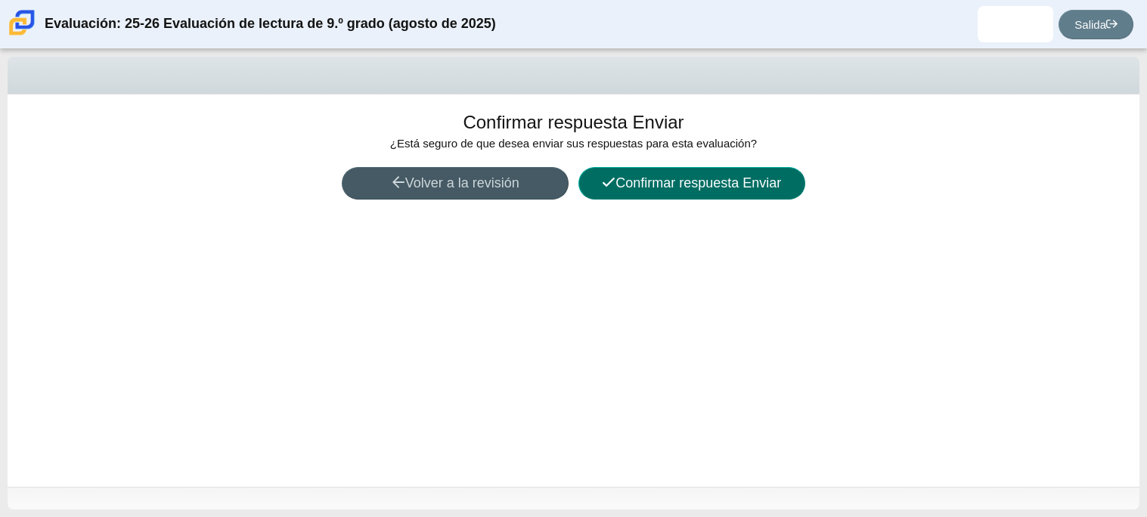
click at [644, 182] on font "Confirmar respuesta Enviar" at bounding box center [699, 182] width 166 height 15
